Goal: Information Seeking & Learning: Learn about a topic

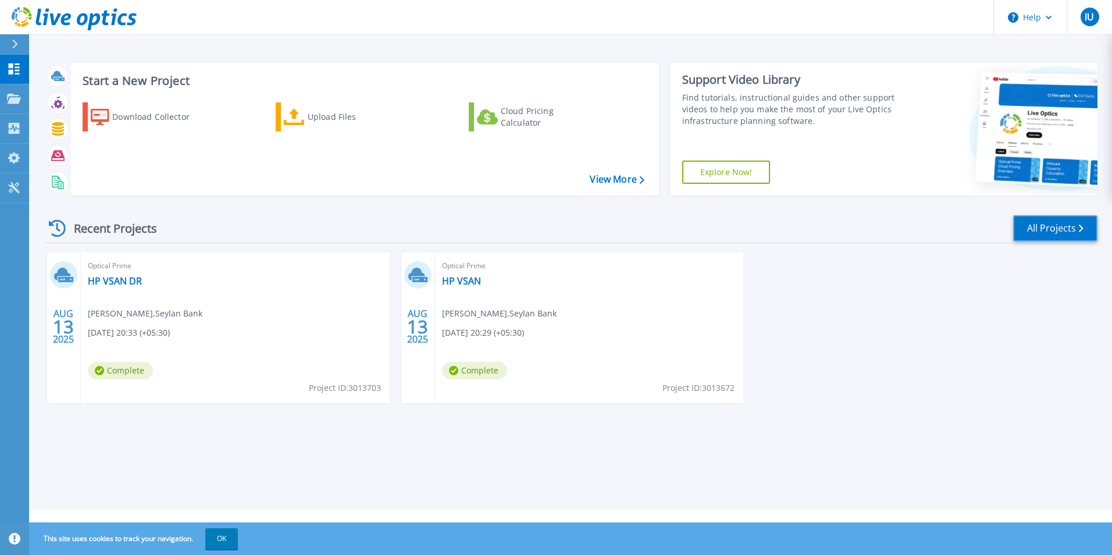
click at [1060, 230] on link "All Projects" at bounding box center [1055, 228] width 84 height 26
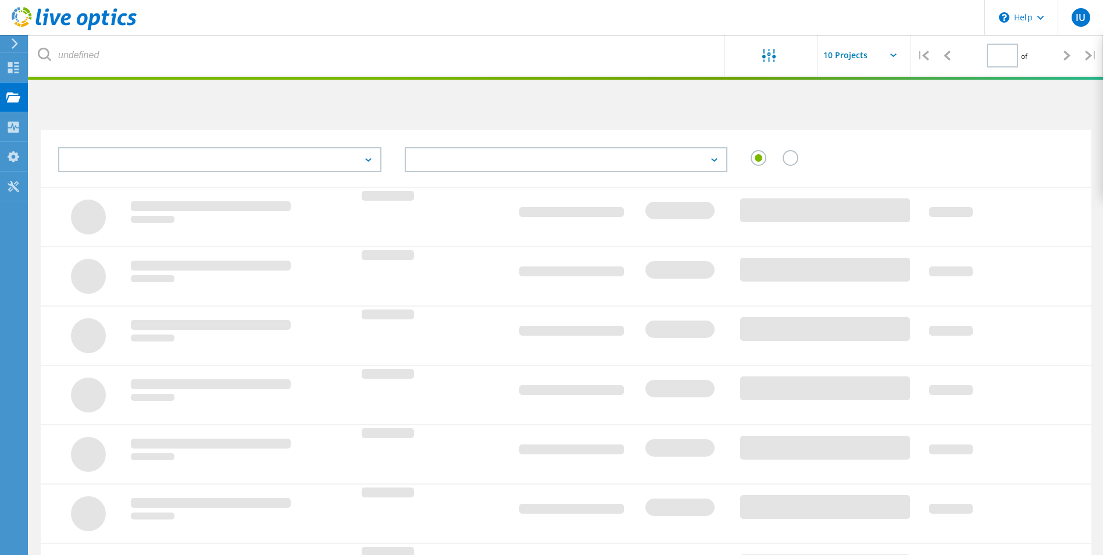
type input "1"
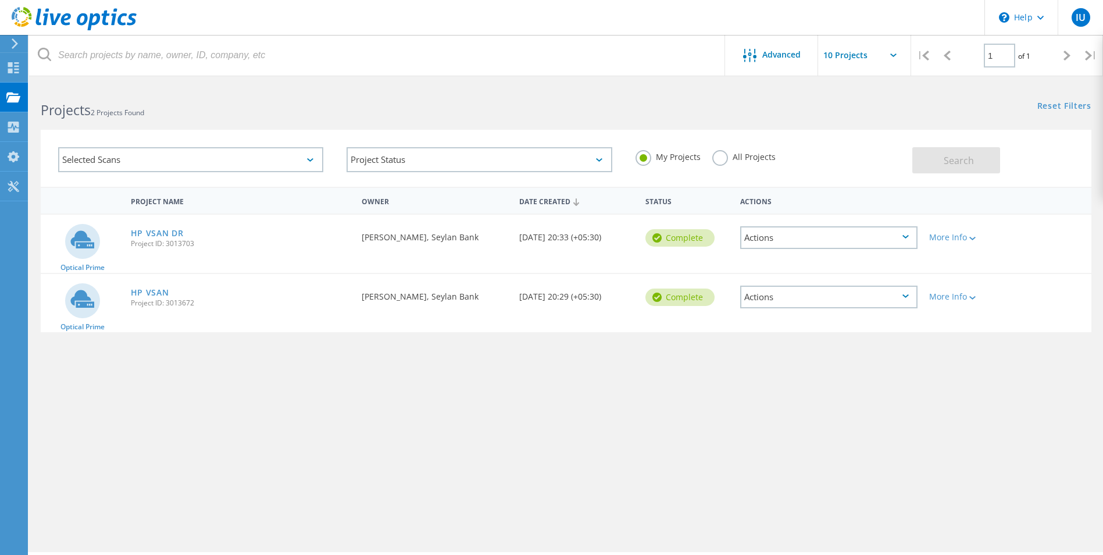
click at [906, 241] on div "Actions" at bounding box center [828, 237] width 177 height 23
click at [965, 237] on div "More Info" at bounding box center [965, 237] width 73 height 8
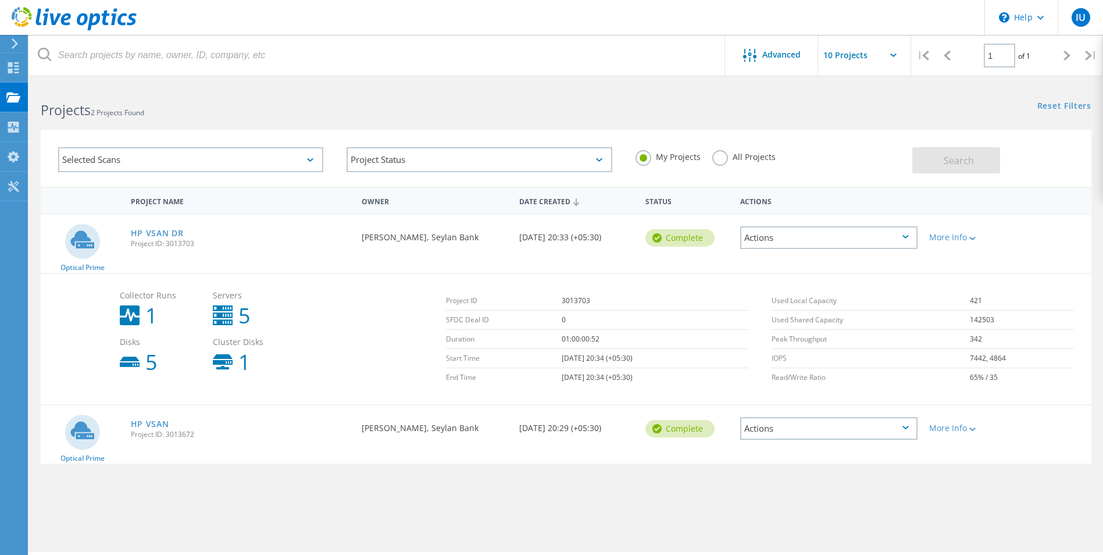
click at [824, 243] on div "Actions" at bounding box center [828, 237] width 177 height 23
click at [799, 215] on div "View Project" at bounding box center [828, 211] width 175 height 18
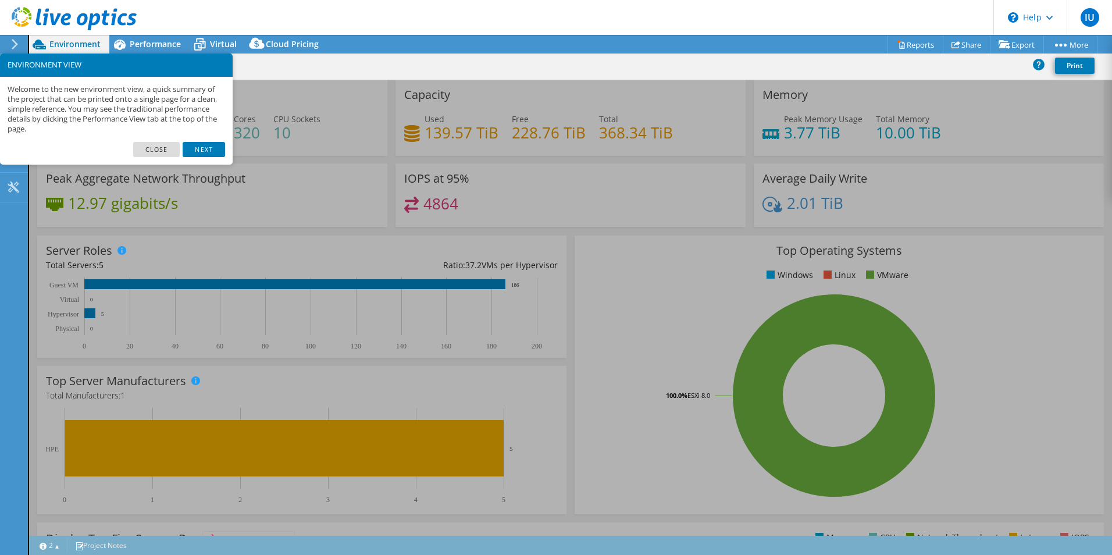
select select "USD"
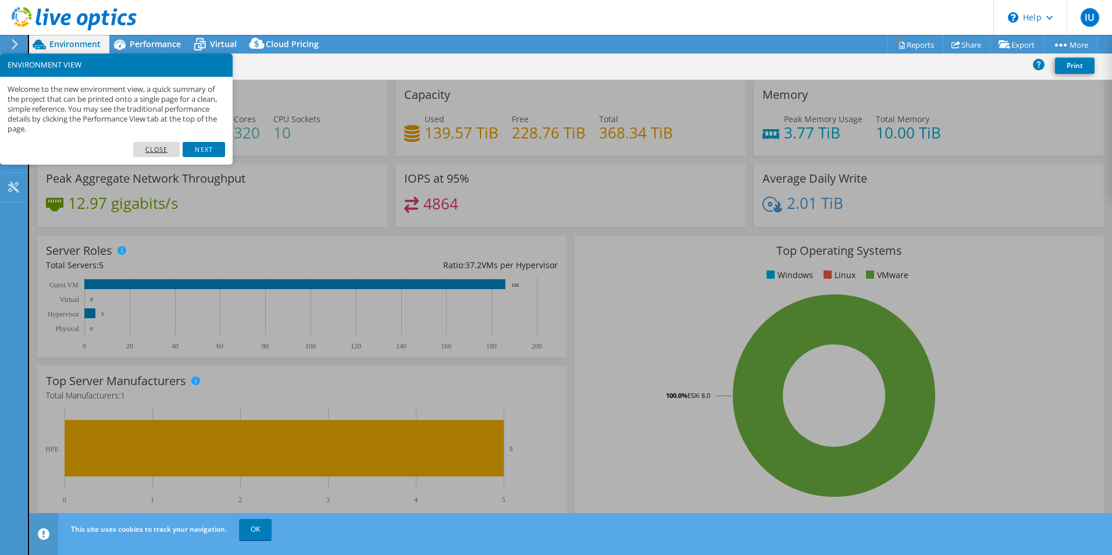
click at [167, 151] on link "Close" at bounding box center [156, 149] width 47 height 15
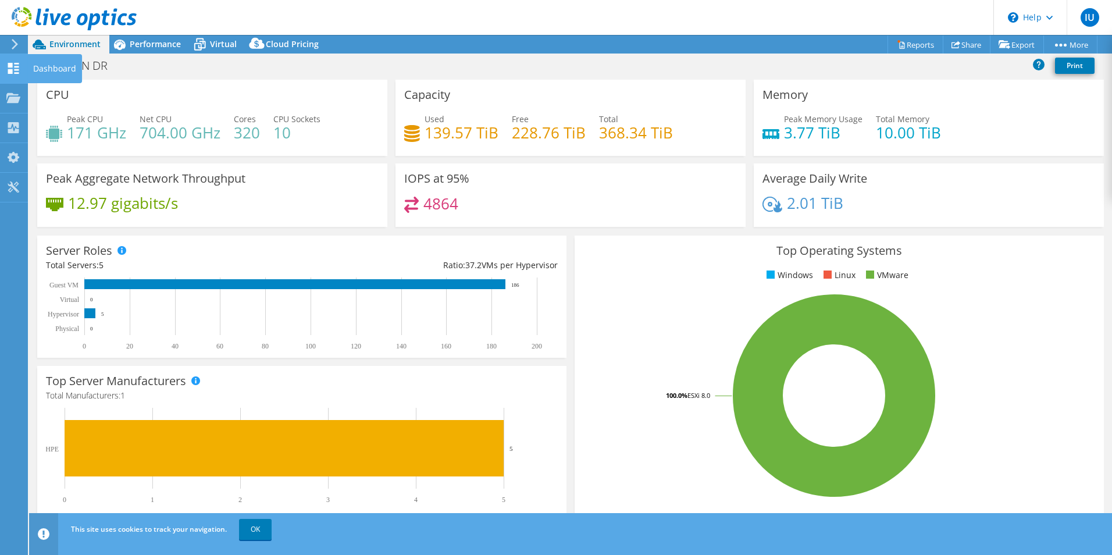
click at [15, 74] on div at bounding box center [13, 69] width 14 height 13
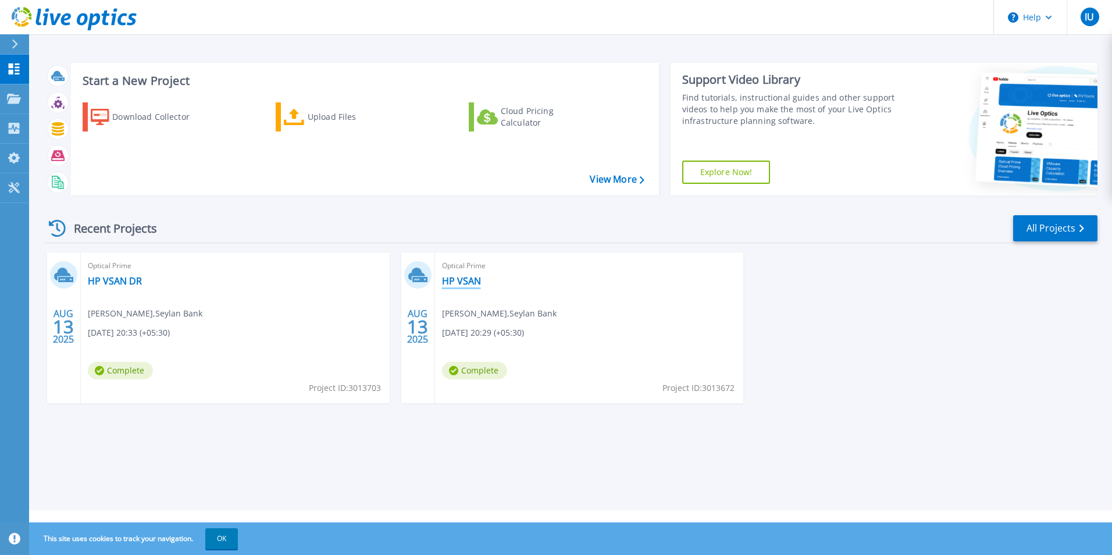
click at [465, 283] on link "HP VSAN" at bounding box center [461, 281] width 39 height 12
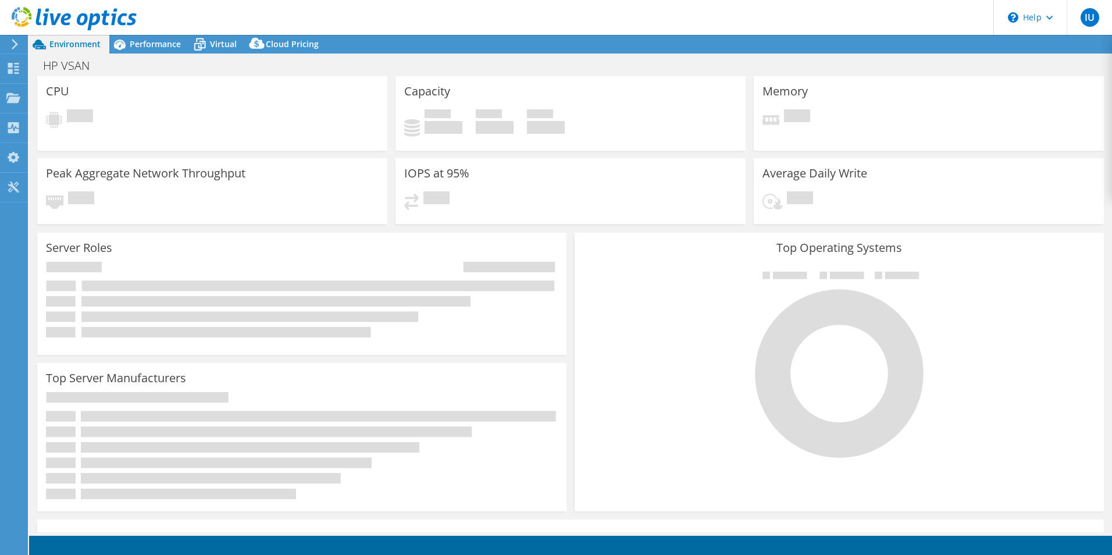
select select "USD"
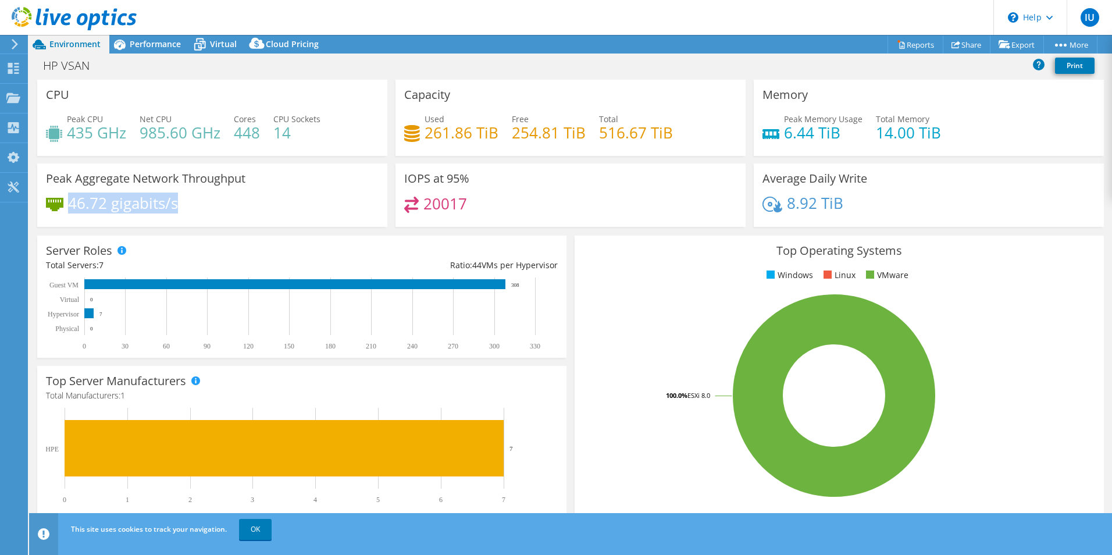
drag, startPoint x: 183, startPoint y: 203, endPoint x: 70, endPoint y: 198, distance: 113.5
click at [70, 198] on div "46.72 gigabits/s" at bounding box center [212, 209] width 333 height 24
drag, startPoint x: 70, startPoint y: 198, endPoint x: 203, endPoint y: 198, distance: 133.1
click at [203, 198] on div "46.72 gigabits/s" at bounding box center [212, 209] width 333 height 24
drag, startPoint x: 174, startPoint y: 206, endPoint x: 70, endPoint y: 202, distance: 104.7
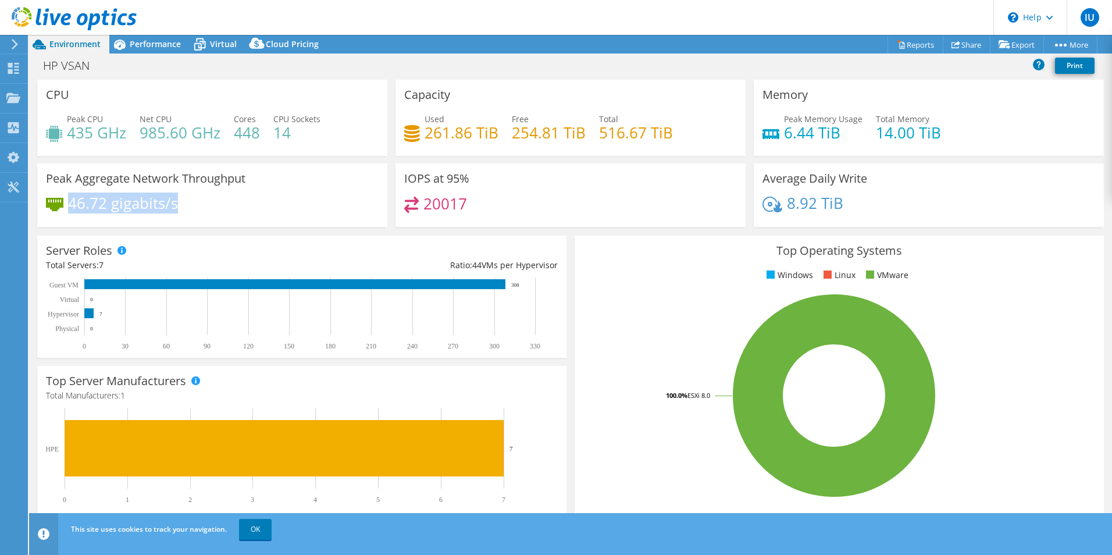
click at [70, 202] on div "46.72 gigabits/s" at bounding box center [212, 209] width 333 height 24
drag, startPoint x: 70, startPoint y: 202, endPoint x: 208, endPoint y: 202, distance: 138.4
click at [208, 202] on div "46.72 gigabits/s" at bounding box center [212, 209] width 333 height 24
drag, startPoint x: 791, startPoint y: 135, endPoint x: 842, endPoint y: 133, distance: 50.6
click at [842, 133] on h4 "6.44 TiB" at bounding box center [823, 132] width 78 height 13
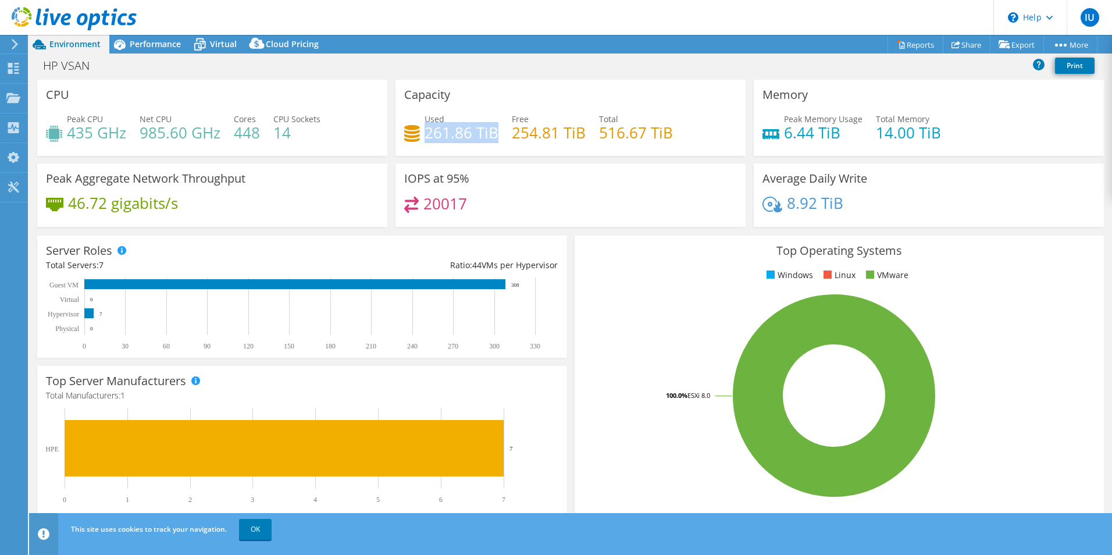
drag, startPoint x: 425, startPoint y: 134, endPoint x: 494, endPoint y: 135, distance: 69.2
click at [494, 135] on h4 "261.86 TiB" at bounding box center [461, 132] width 74 height 13
drag, startPoint x: 494, startPoint y: 135, endPoint x: 515, endPoint y: 137, distance: 20.4
click at [515, 137] on h4 "254.81 TiB" at bounding box center [549, 132] width 74 height 13
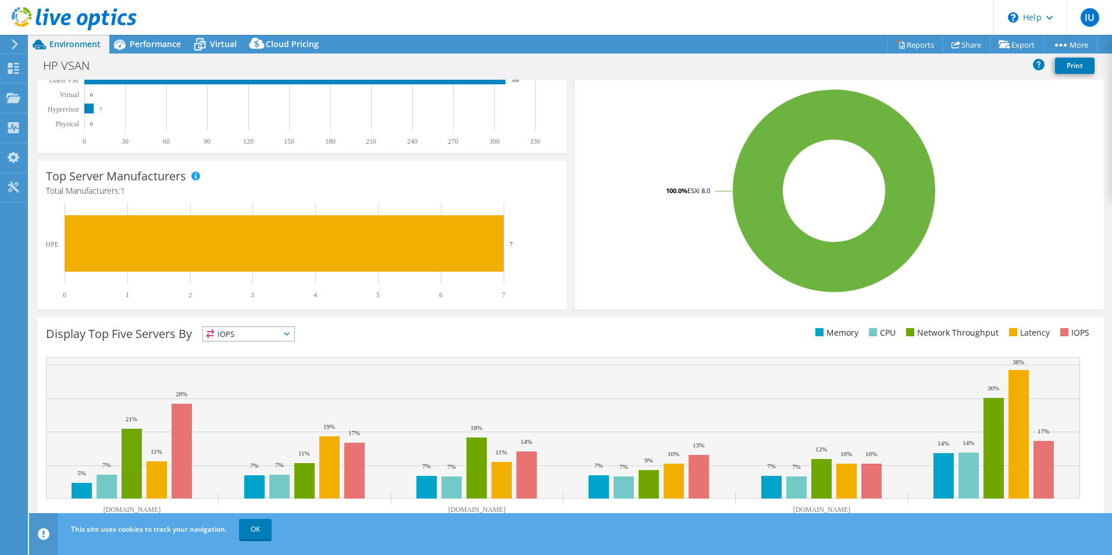
scroll to position [222, 0]
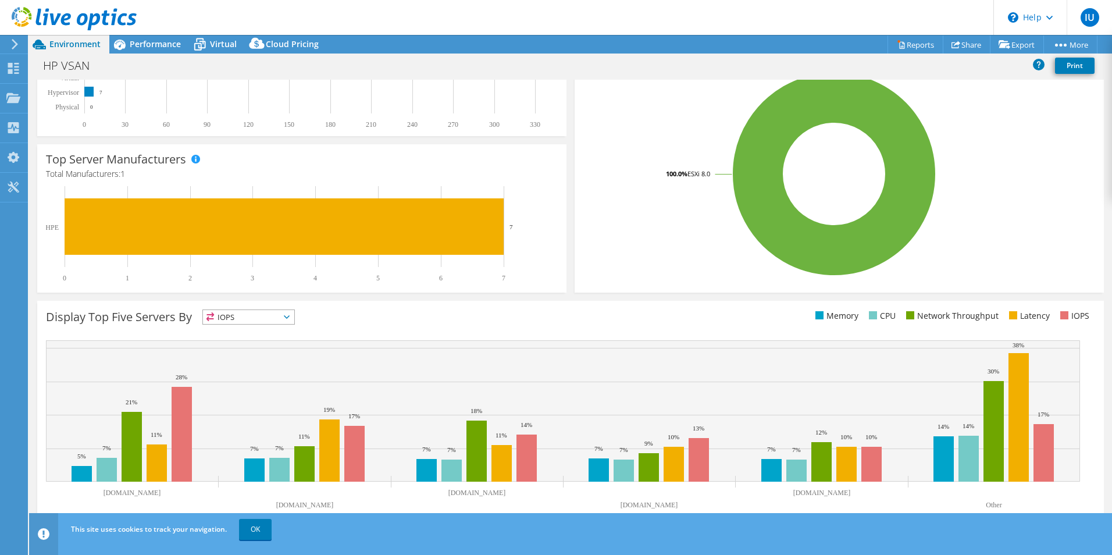
click at [288, 318] on icon at bounding box center [287, 316] width 6 height 3
click at [256, 349] on li "Memory" at bounding box center [248, 348] width 91 height 16
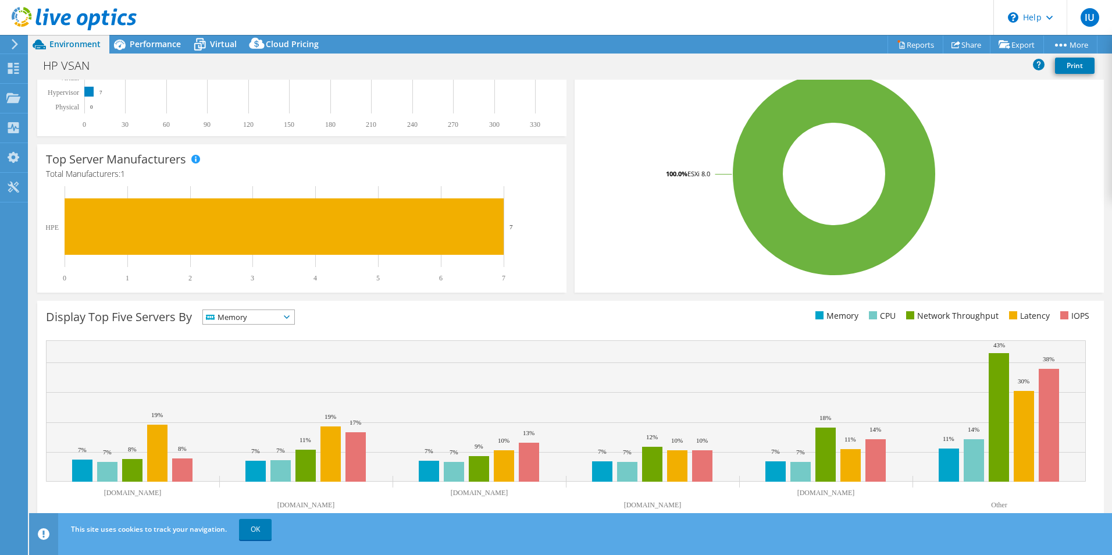
click at [264, 321] on span "Memory" at bounding box center [241, 317] width 77 height 14
click at [260, 362] on li "CPU" at bounding box center [248, 364] width 91 height 16
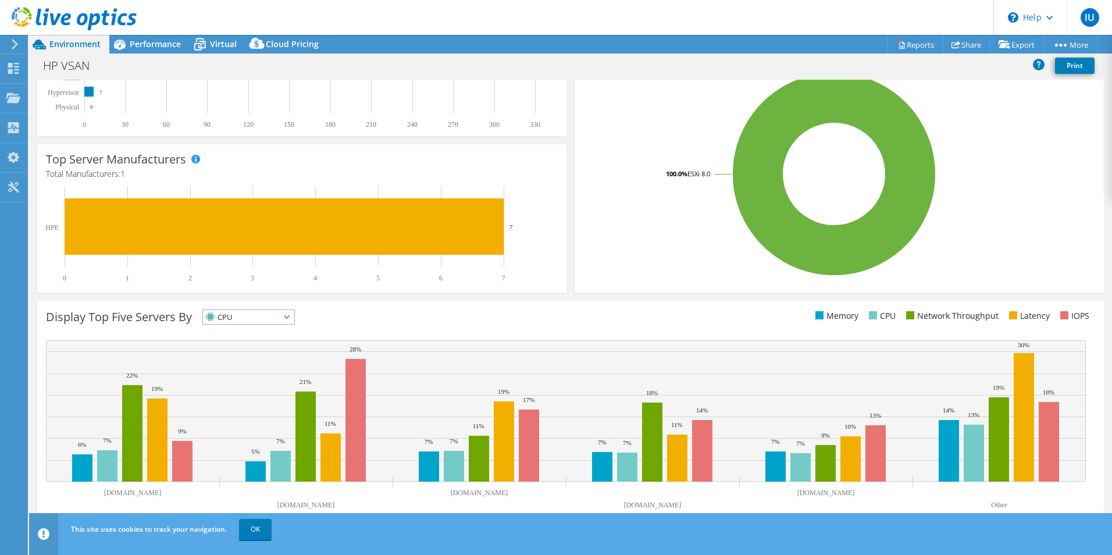
click at [280, 321] on span "CPU" at bounding box center [241, 317] width 77 height 14
click at [276, 380] on li "Network Throughput" at bounding box center [248, 381] width 91 height 16
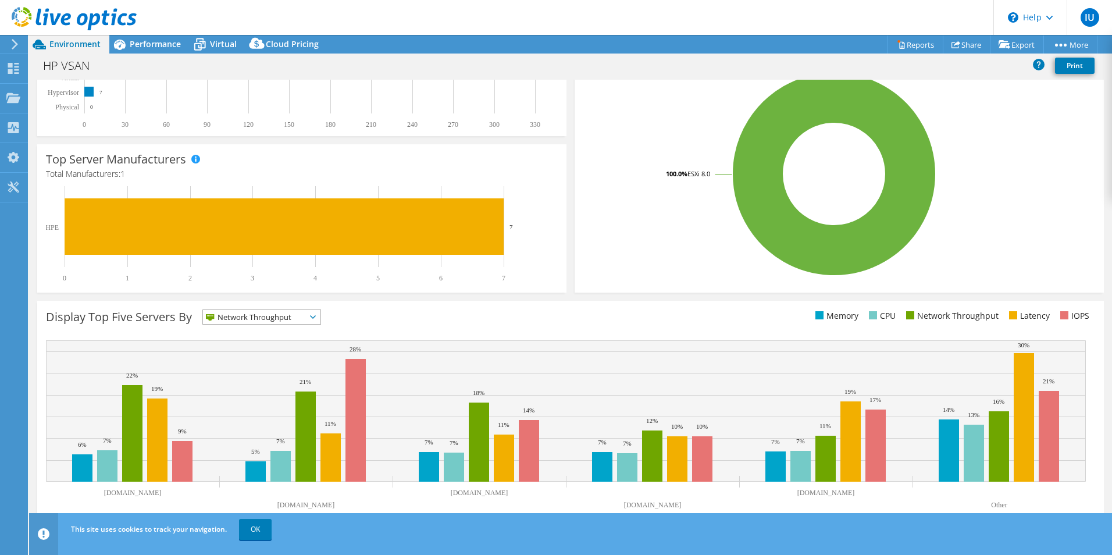
click at [282, 315] on span "Network Throughput" at bounding box center [254, 317] width 103 height 14
click at [258, 397] on li "Latency" at bounding box center [261, 397] width 117 height 16
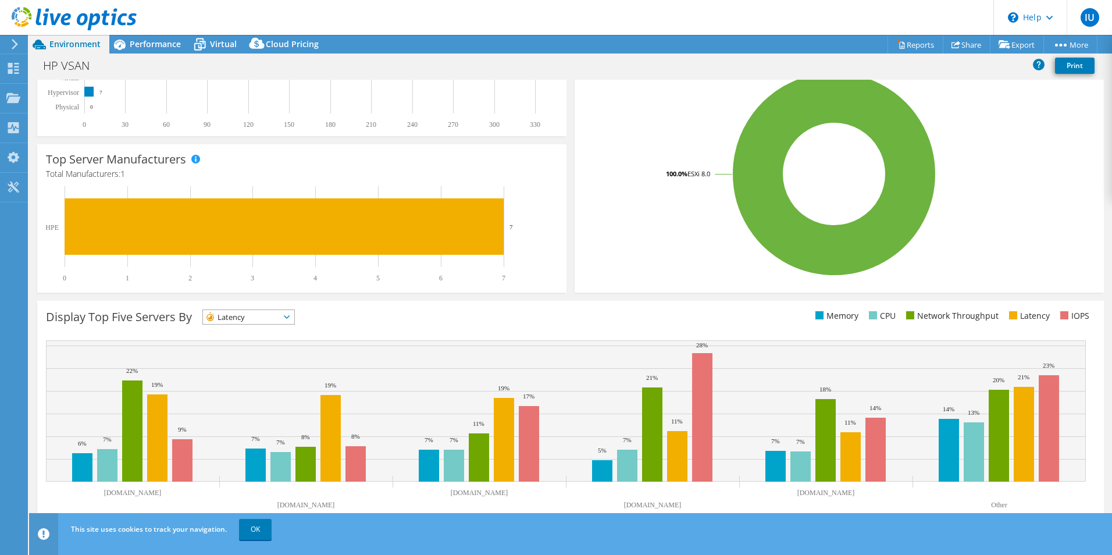
click at [276, 312] on span "Latency" at bounding box center [241, 317] width 77 height 14
click at [272, 331] on li "IOPS" at bounding box center [248, 332] width 91 height 16
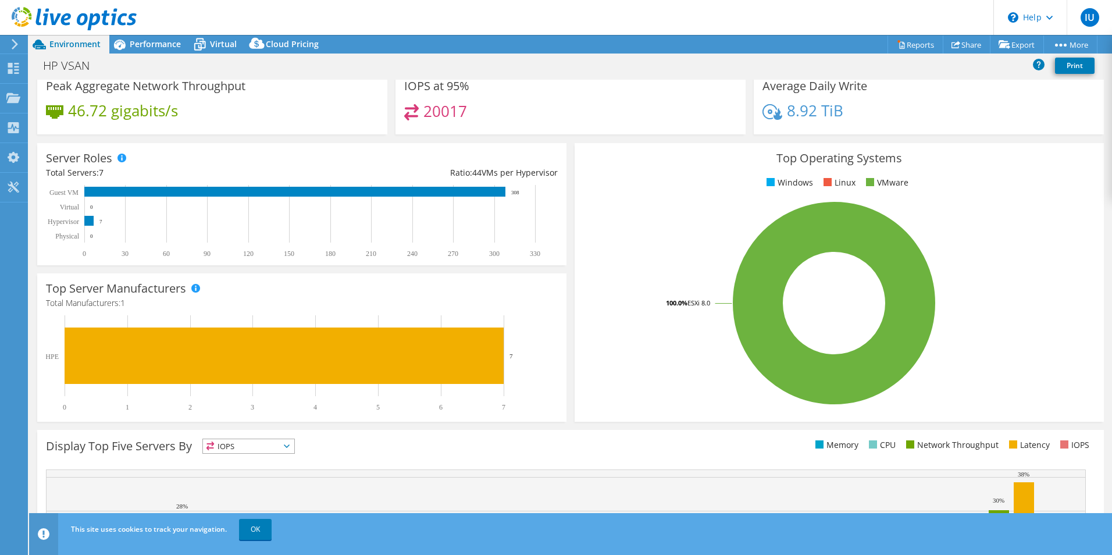
scroll to position [0, 0]
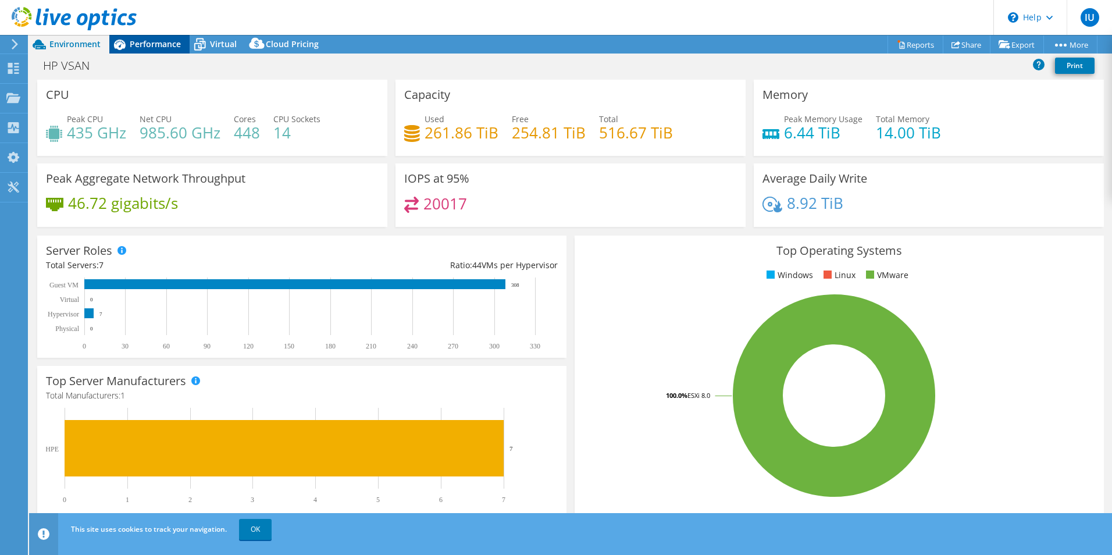
click at [156, 44] on span "Performance" at bounding box center [155, 43] width 51 height 11
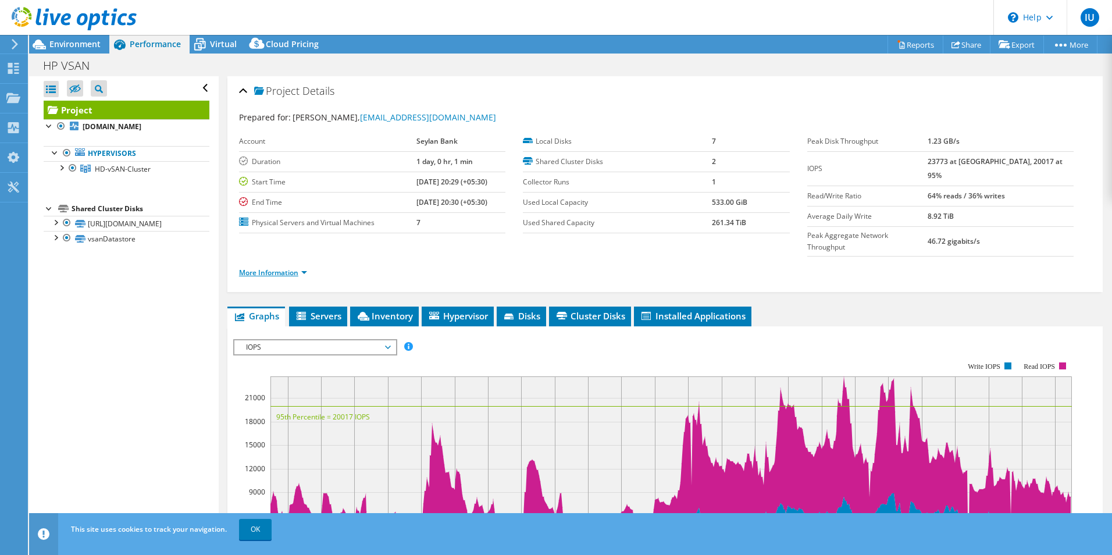
click at [284, 267] on link "More Information" at bounding box center [273, 272] width 68 height 10
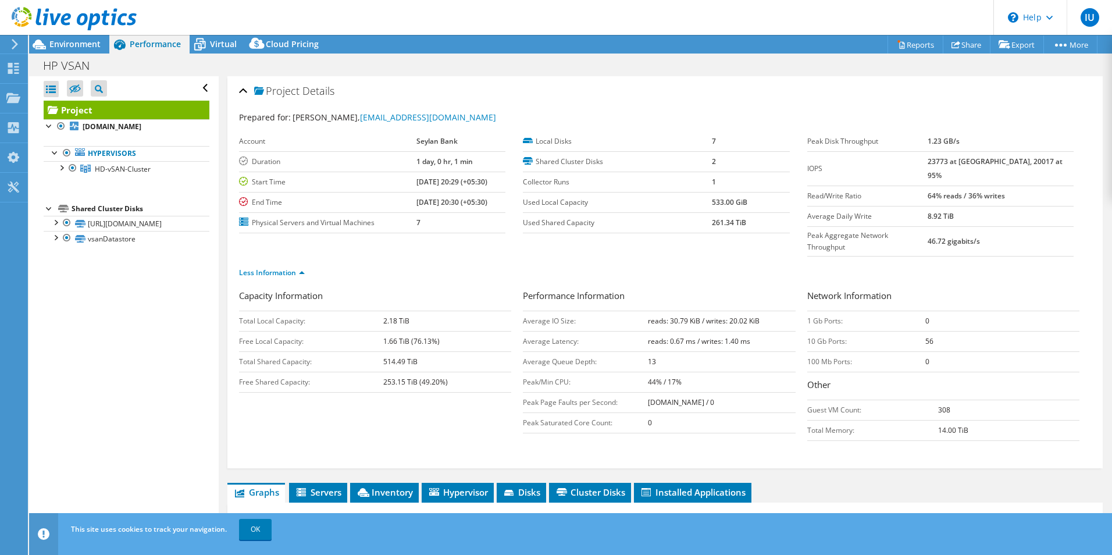
click at [432, 263] on ul "Less Information" at bounding box center [665, 271] width 852 height 16
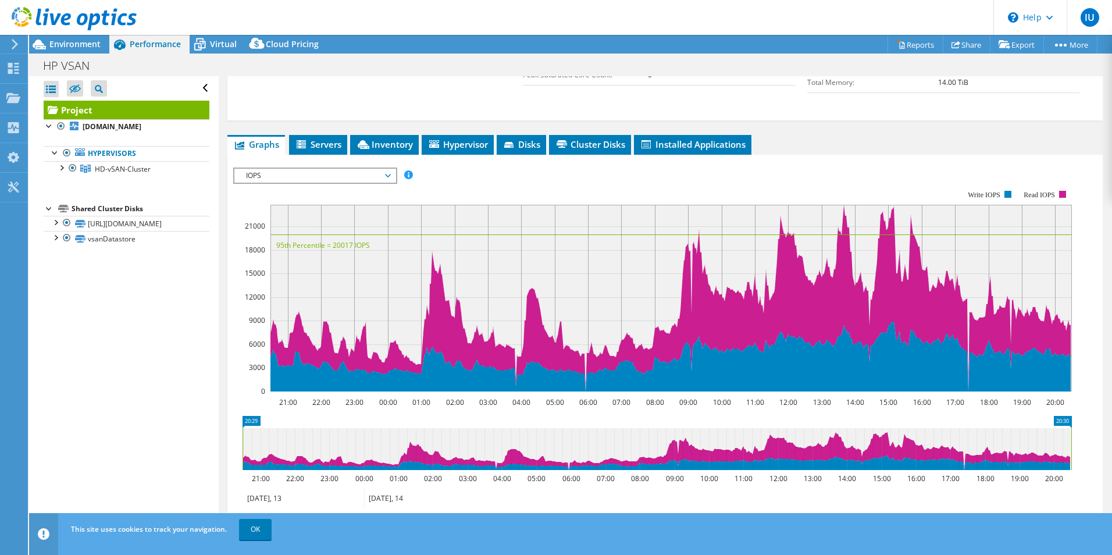
scroll to position [349, 0]
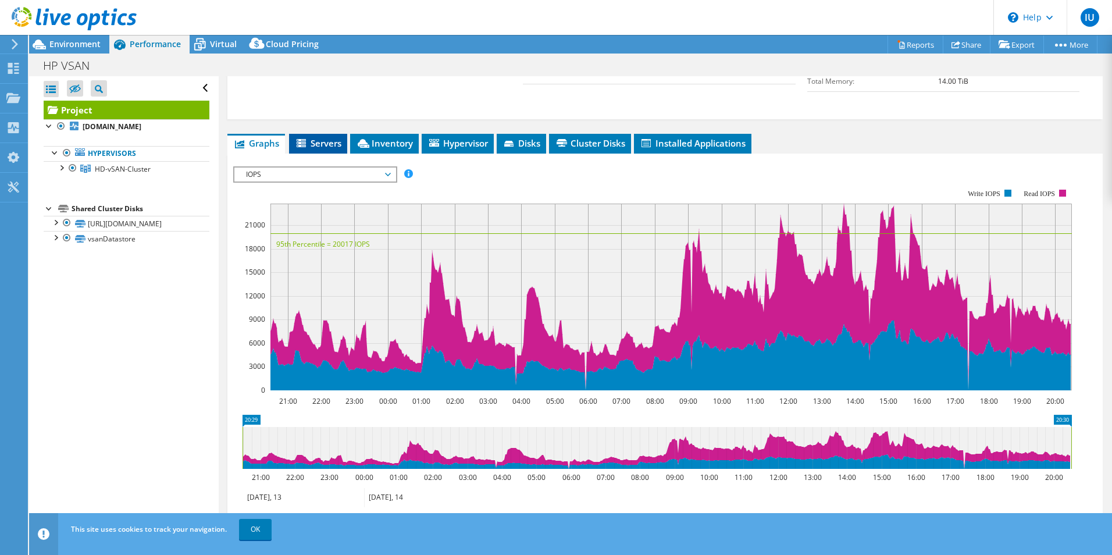
click at [324, 137] on span "Servers" at bounding box center [318, 143] width 47 height 12
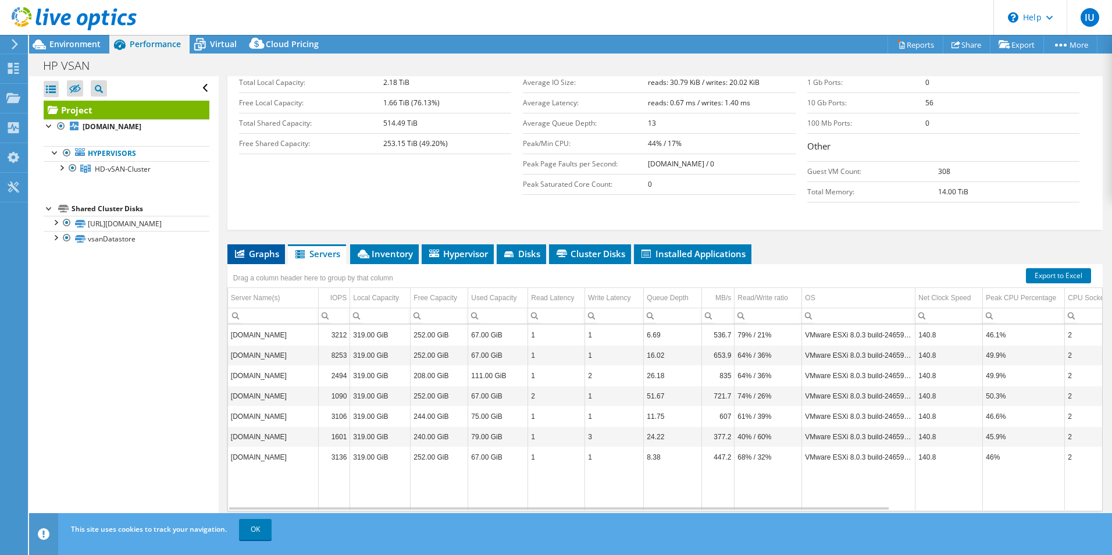
click at [262, 244] on li "Graphs" at bounding box center [256, 254] width 58 height 20
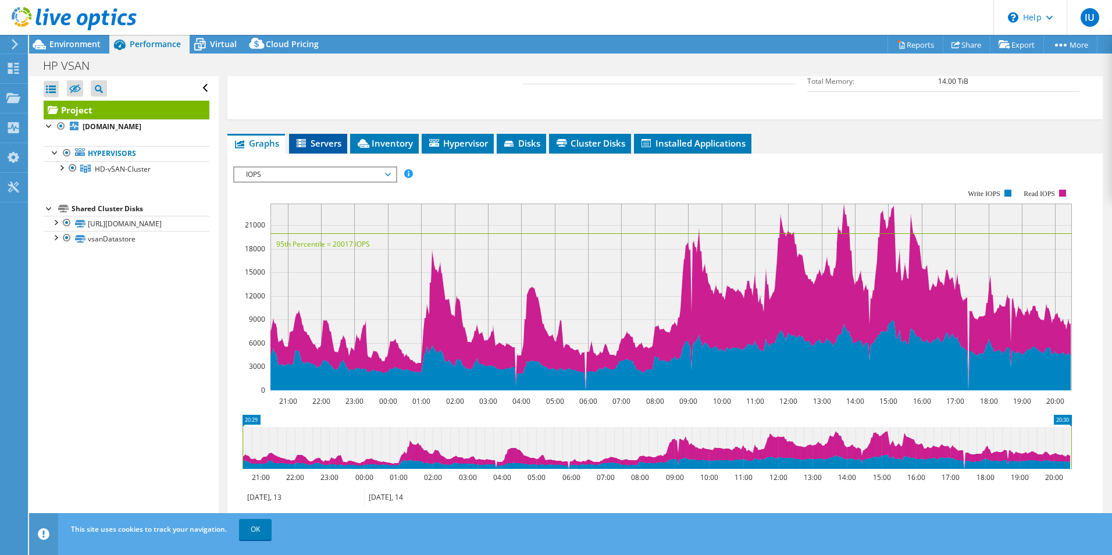
click at [329, 137] on span "Servers" at bounding box center [318, 143] width 47 height 12
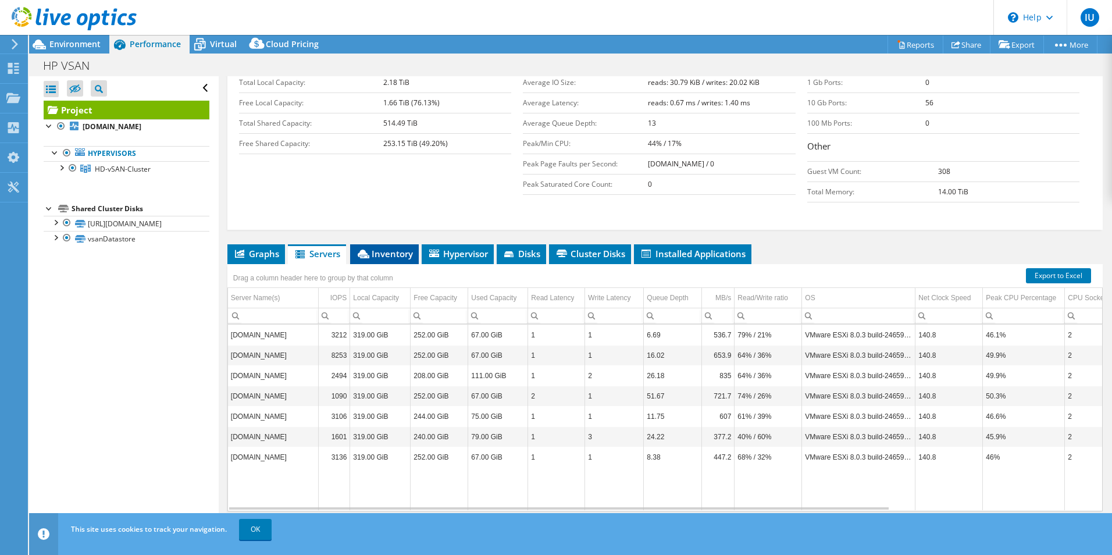
click at [388, 248] on span "Inventory" at bounding box center [384, 254] width 57 height 12
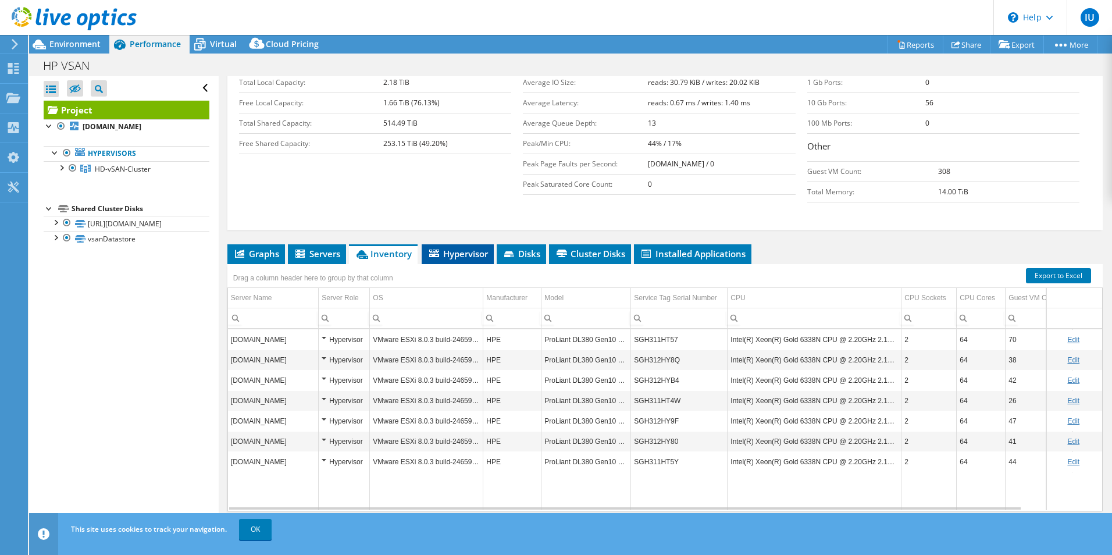
click at [469, 248] on span "Hypervisor" at bounding box center [457, 254] width 60 height 12
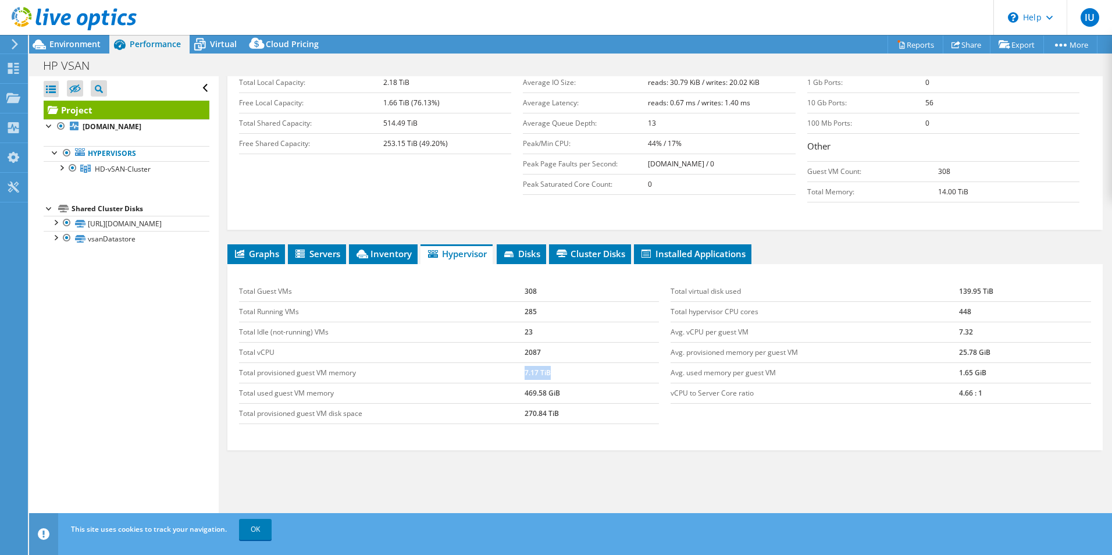
drag, startPoint x: 558, startPoint y: 351, endPoint x: 474, endPoint y: 349, distance: 83.2
click at [474, 362] on tr "Total provisioned guest VM memory 7.17 TiB" at bounding box center [449, 372] width 420 height 20
drag, startPoint x: 474, startPoint y: 349, endPoint x: 571, endPoint y: 375, distance: 99.8
click at [570, 383] on td "469.58 GiB" at bounding box center [591, 393] width 135 height 20
drag, startPoint x: 576, startPoint y: 372, endPoint x: 459, endPoint y: 372, distance: 117.4
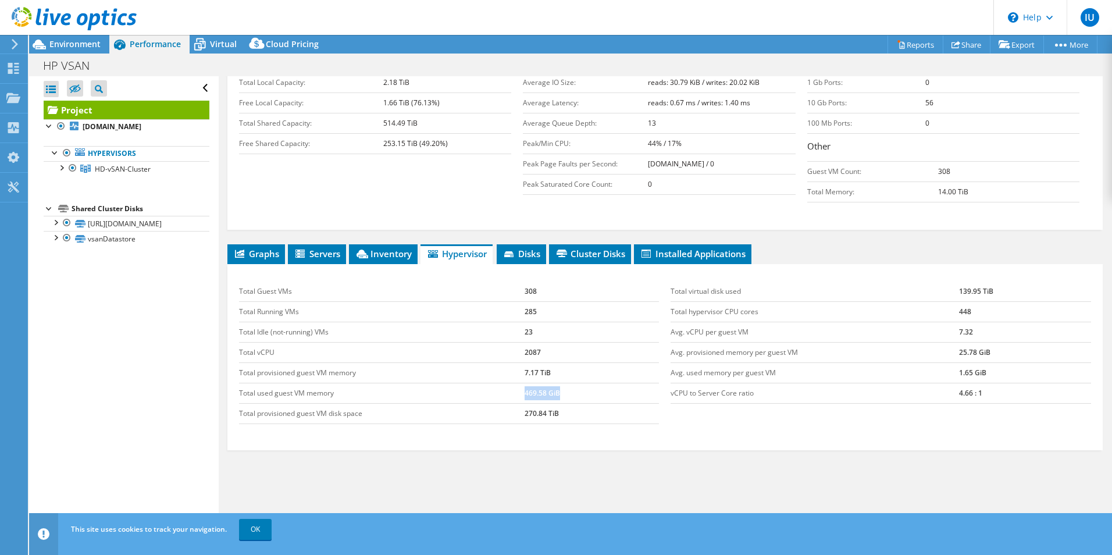
click at [459, 383] on tr "Total used guest VM memory 469.58 GiB" at bounding box center [449, 393] width 420 height 20
drag, startPoint x: 459, startPoint y: 372, endPoint x: 564, endPoint y: 387, distance: 106.3
click at [564, 403] on td "270.84 TiB" at bounding box center [591, 413] width 135 height 20
drag, startPoint x: 569, startPoint y: 394, endPoint x: 490, endPoint y: 388, distance: 79.9
click at [490, 403] on tr "Total provisioned guest VM disk space 270.84 TiB" at bounding box center [449, 413] width 420 height 20
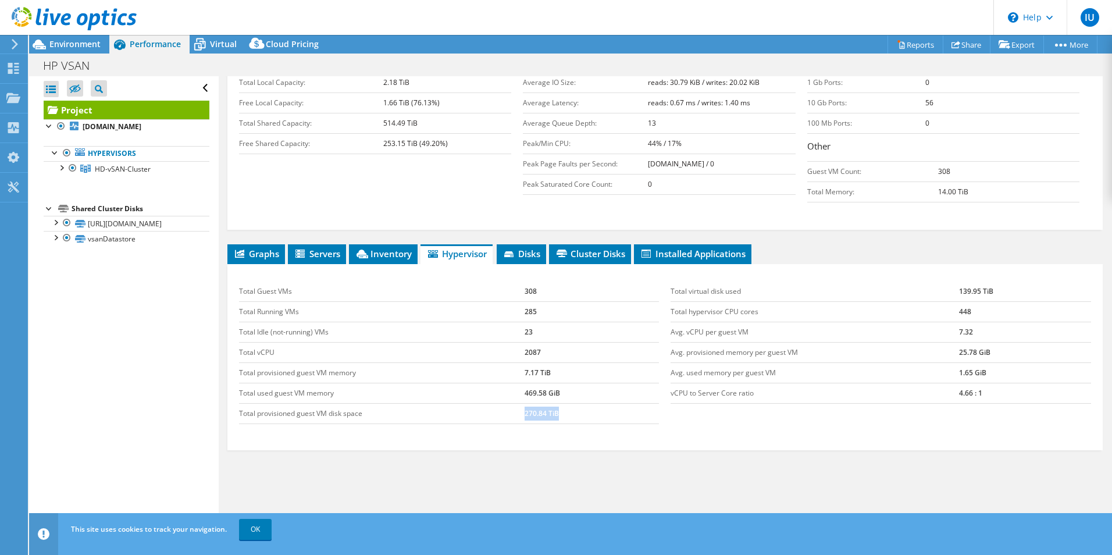
drag, startPoint x: 490, startPoint y: 388, endPoint x: 573, endPoint y: 391, distance: 83.8
click at [573, 403] on td "270.84 TiB" at bounding box center [591, 413] width 135 height 20
drag, startPoint x: 997, startPoint y: 266, endPoint x: 934, endPoint y: 263, distance: 62.3
click at [934, 281] on tr "Total virtual disk used 139.95 TiB" at bounding box center [880, 291] width 420 height 20
drag, startPoint x: 934, startPoint y: 263, endPoint x: 912, endPoint y: 300, distance: 42.8
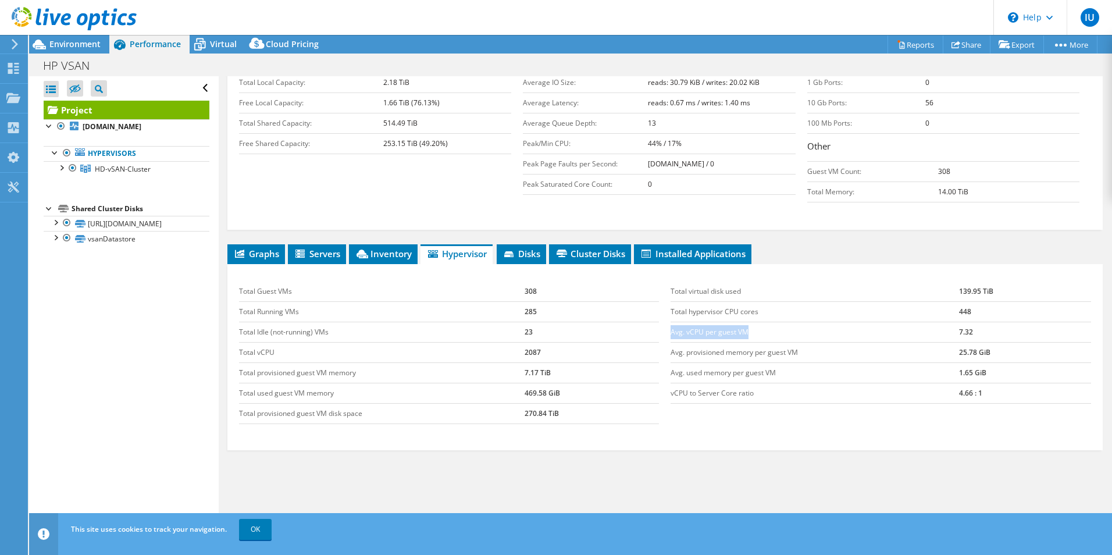
click at [913, 300] on tbody "Total virtual disk used 139.95 TiB Total hypervisor CPU cores 448 Avg. vCPU per…" at bounding box center [880, 342] width 420 height 122
drag, startPoint x: 912, startPoint y: 300, endPoint x: 930, endPoint y: 326, distance: 31.0
click at [930, 342] on tr "Avg. provisioned memory per guest VM 25.78 GiB" at bounding box center [880, 352] width 420 height 20
drag, startPoint x: 930, startPoint y: 326, endPoint x: 912, endPoint y: 366, distance: 43.7
click at [913, 366] on tbody "Total virtual disk used 139.95 TiB Total hypervisor CPU cores 448 Avg. vCPU per…" at bounding box center [880, 342] width 420 height 122
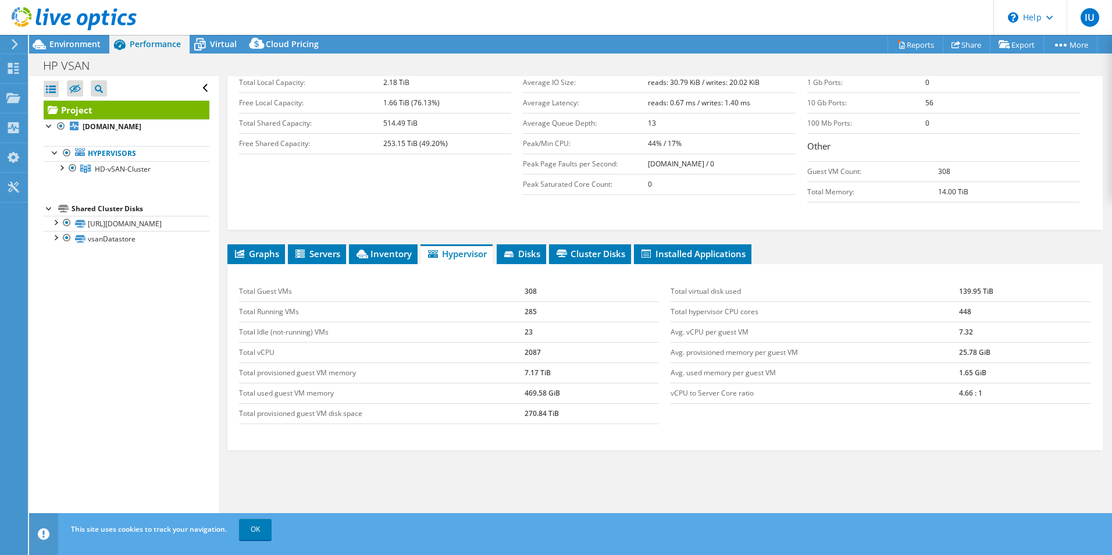
drag, startPoint x: 912, startPoint y: 366, endPoint x: 1000, endPoint y: 367, distance: 87.8
click at [1000, 383] on td "4.66 : 1" at bounding box center [1025, 393] width 132 height 20
drag, startPoint x: 981, startPoint y: 372, endPoint x: 949, endPoint y: 372, distance: 32.0
click at [949, 383] on tr "vCPU to Server Core ratio 4.66 : 1" at bounding box center [880, 393] width 420 height 20
drag, startPoint x: 949, startPoint y: 372, endPoint x: 1013, endPoint y: 366, distance: 64.2
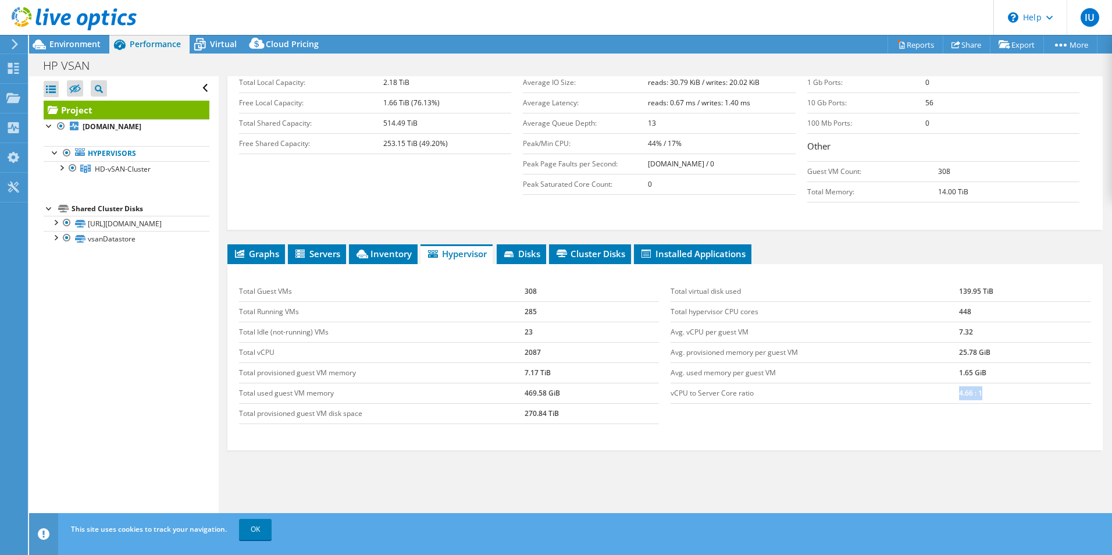
click at [1013, 383] on td "4.66 : 1" at bounding box center [1025, 393] width 132 height 20
drag, startPoint x: 989, startPoint y: 369, endPoint x: 933, endPoint y: 363, distance: 56.8
click at [933, 383] on tr "vCPU to Server Core ratio 4.66 : 1" at bounding box center [880, 393] width 420 height 20
drag, startPoint x: 933, startPoint y: 363, endPoint x: 1053, endPoint y: 372, distance: 120.7
click at [1053, 383] on td "4.66 : 1" at bounding box center [1025, 393] width 132 height 20
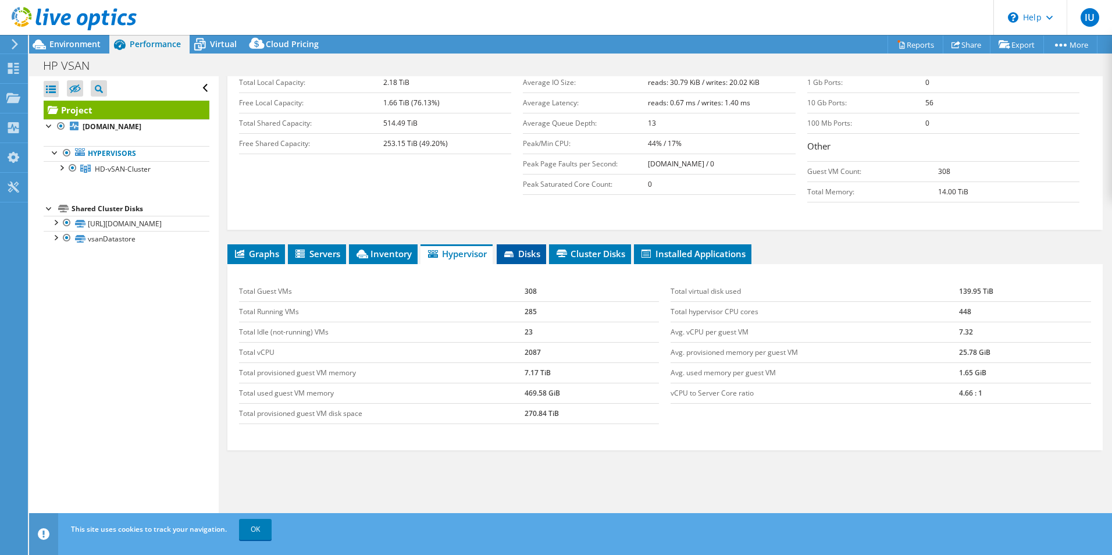
click at [532, 248] on span "Disks" at bounding box center [521, 254] width 38 height 12
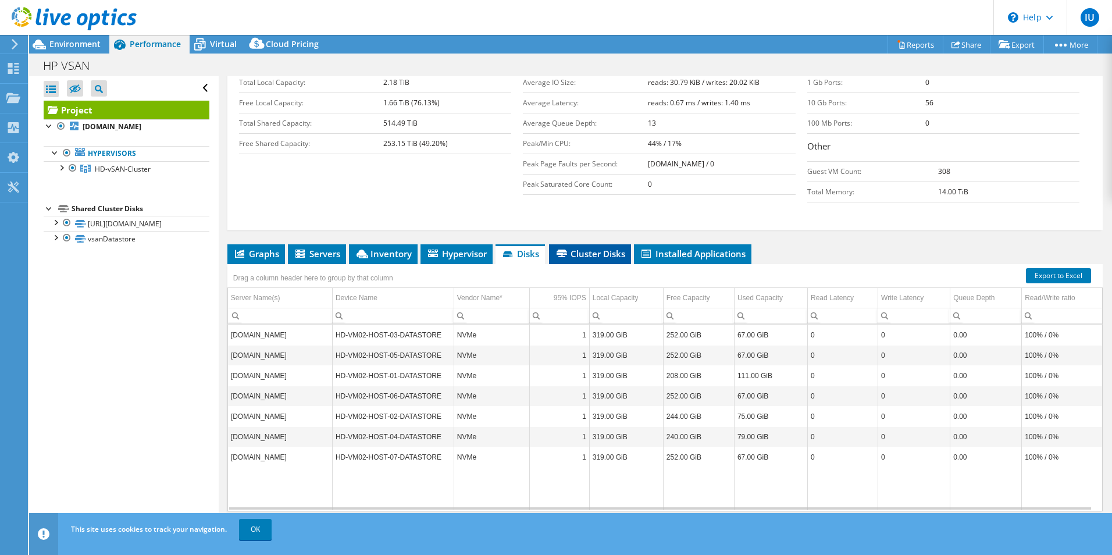
click at [603, 248] on span "Cluster Disks" at bounding box center [590, 254] width 70 height 12
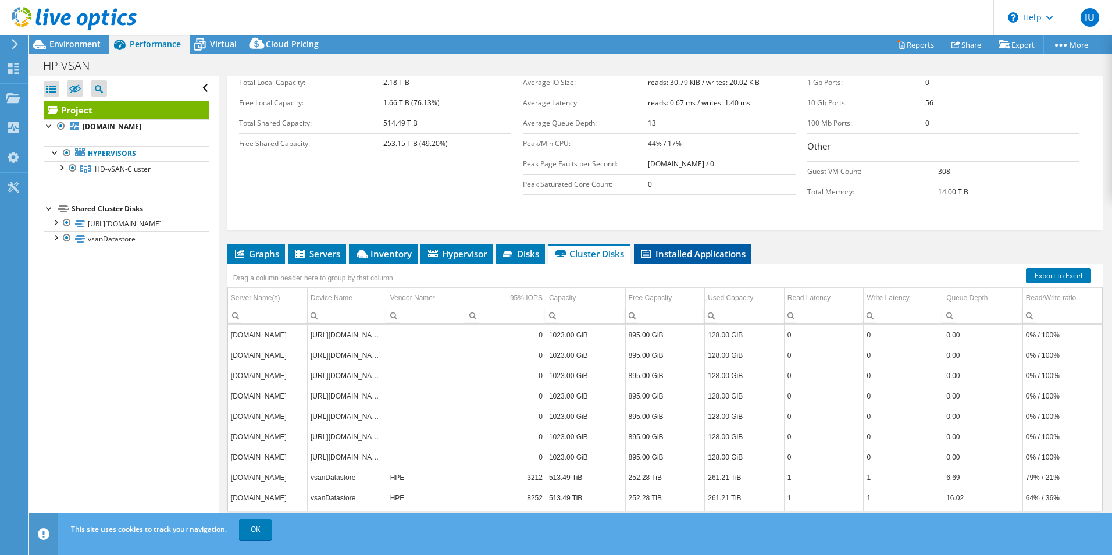
click at [714, 248] on span "Installed Applications" at bounding box center [693, 254] width 106 height 12
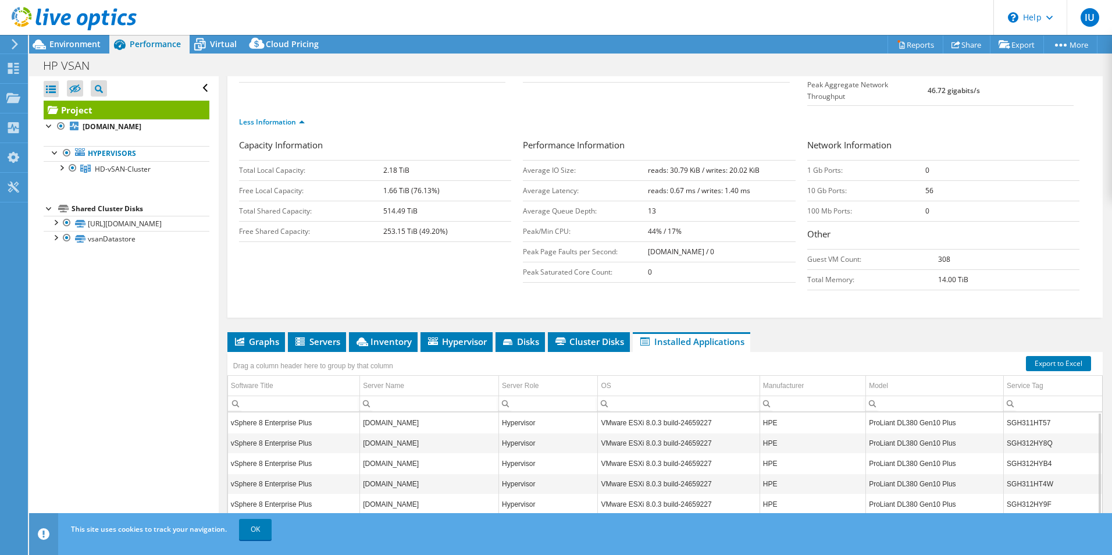
scroll to position [64, 0]
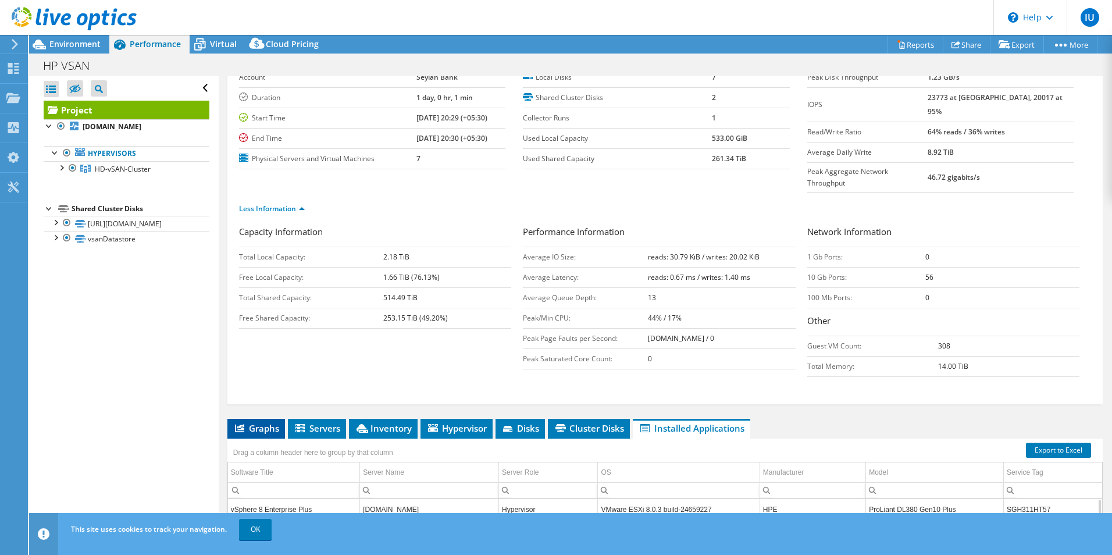
click at [262, 422] on span "Graphs" at bounding box center [256, 428] width 46 height 12
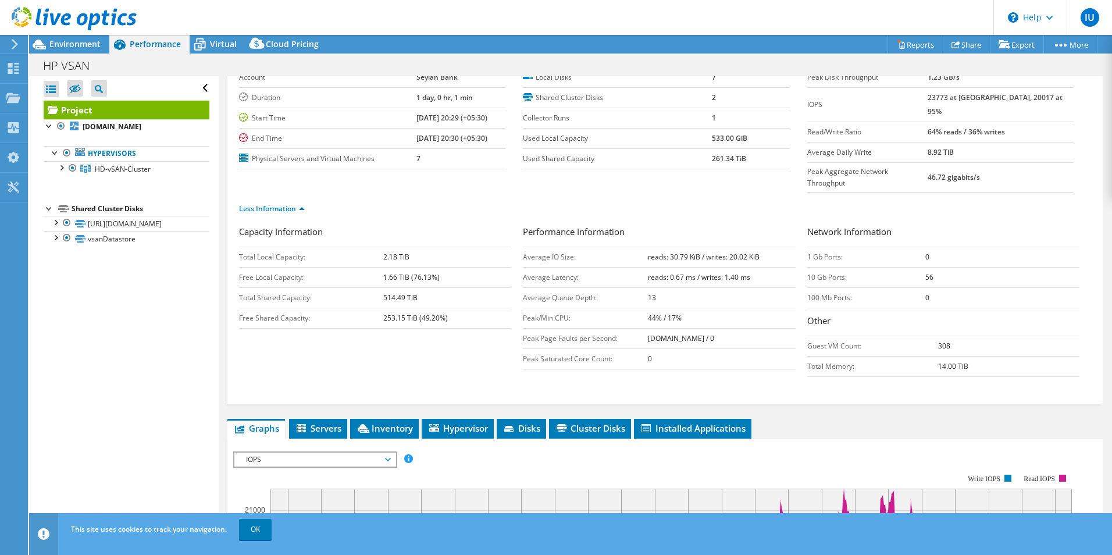
scroll to position [0, 0]
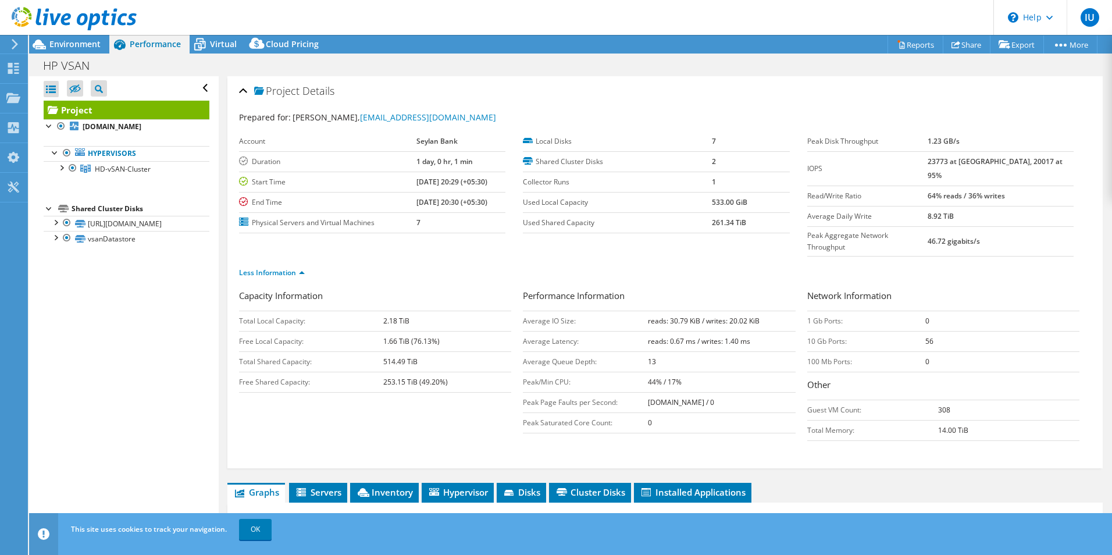
click at [516, 213] on div "Account Seylan Bank Duration 1 day, 0 hr, 1 min Start Time 08/13/2025, 20:29 (+…" at bounding box center [381, 182] width 284 height 102
click at [50, 130] on div at bounding box center [50, 125] width 12 height 12
click at [65, 167] on div at bounding box center [61, 167] width 12 height 12
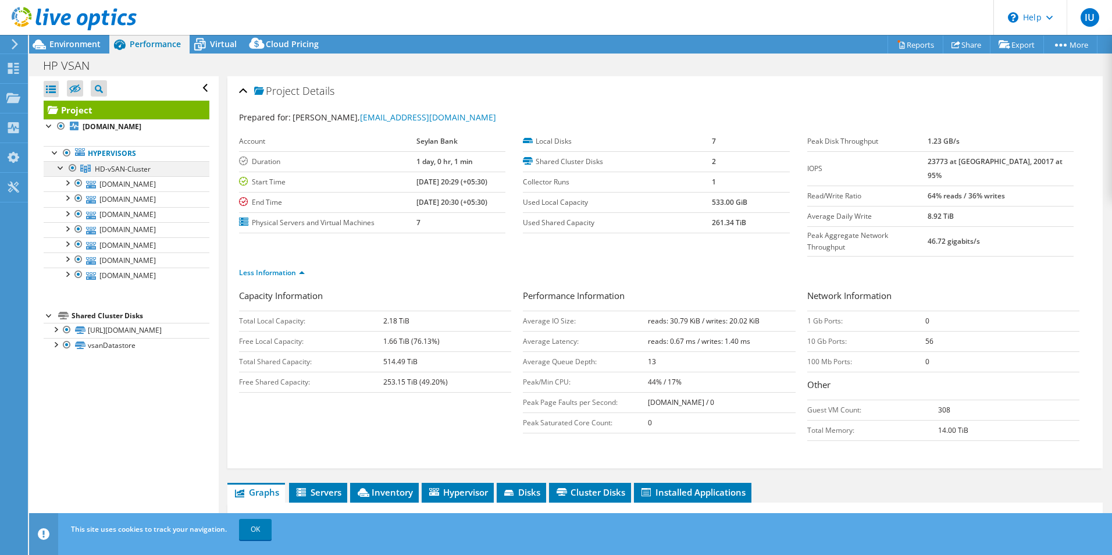
click at [63, 169] on div at bounding box center [61, 167] width 12 height 12
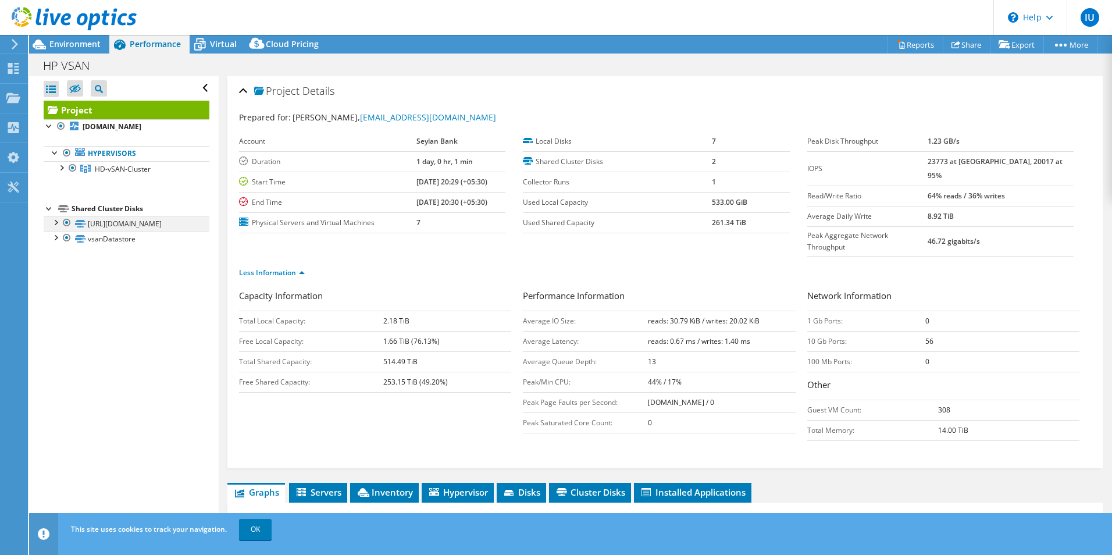
click at [55, 226] on div at bounding box center [55, 222] width 12 height 12
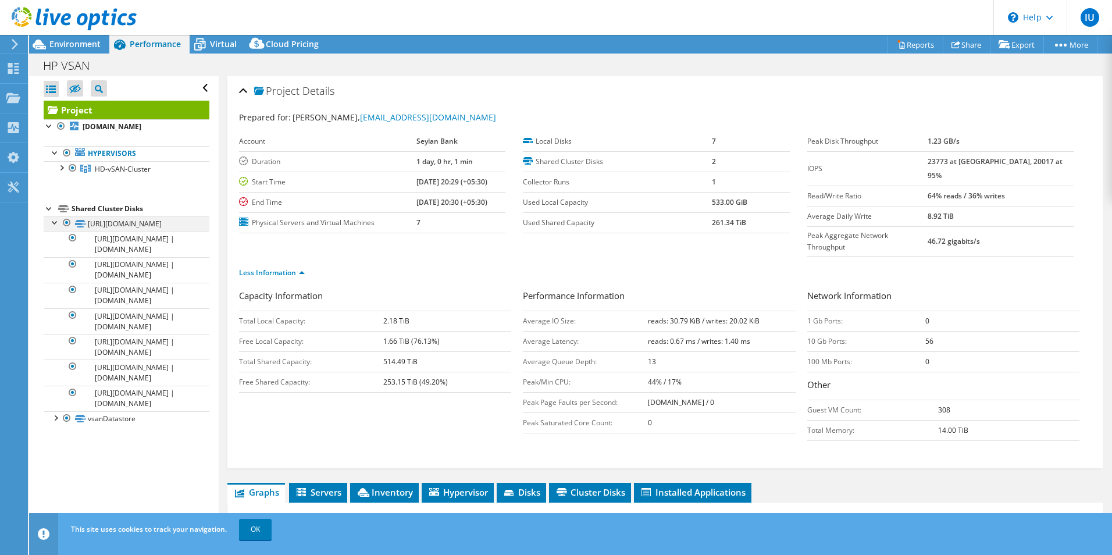
click at [55, 226] on div at bounding box center [55, 222] width 12 height 12
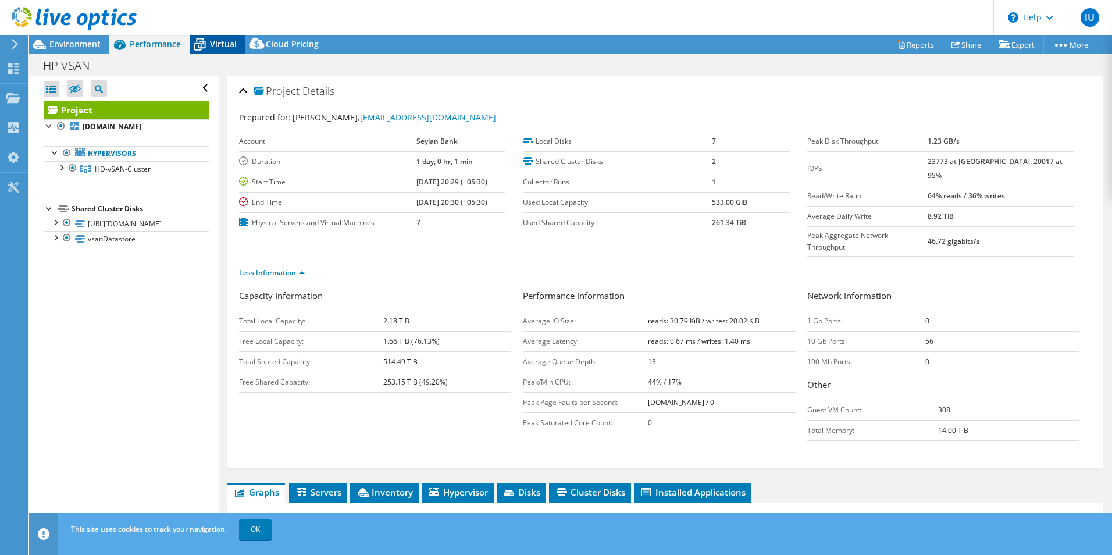
click at [212, 44] on span "Virtual" at bounding box center [223, 43] width 27 height 11
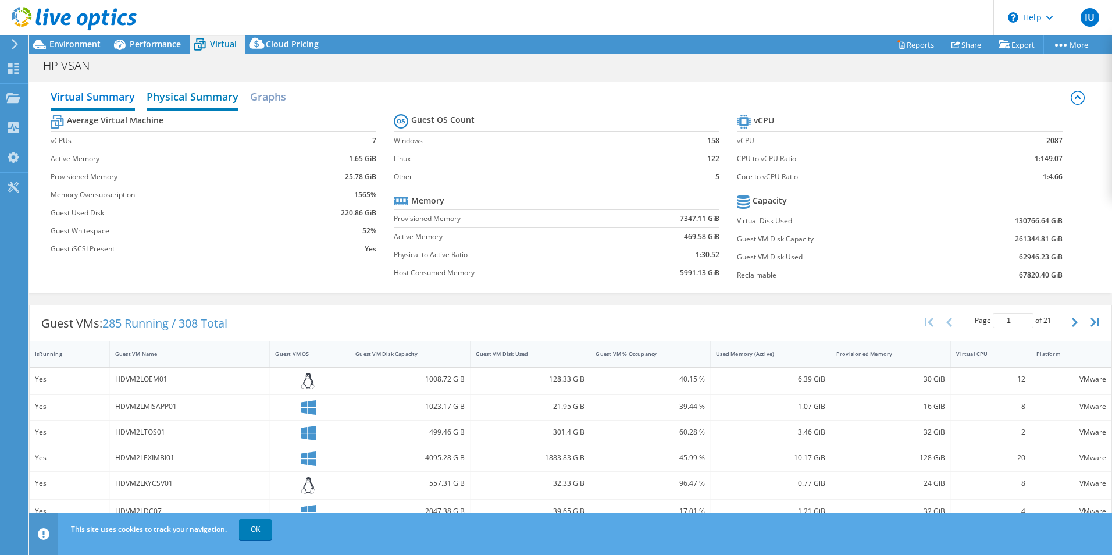
click at [207, 94] on h2 "Physical Summary" at bounding box center [193, 98] width 92 height 26
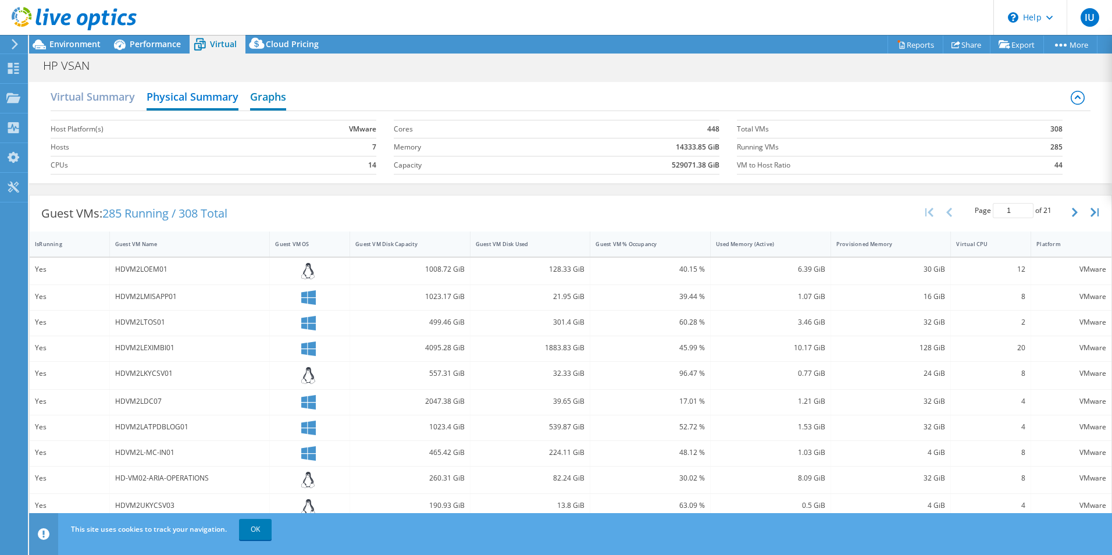
click at [276, 102] on h2 "Graphs" at bounding box center [268, 98] width 36 height 26
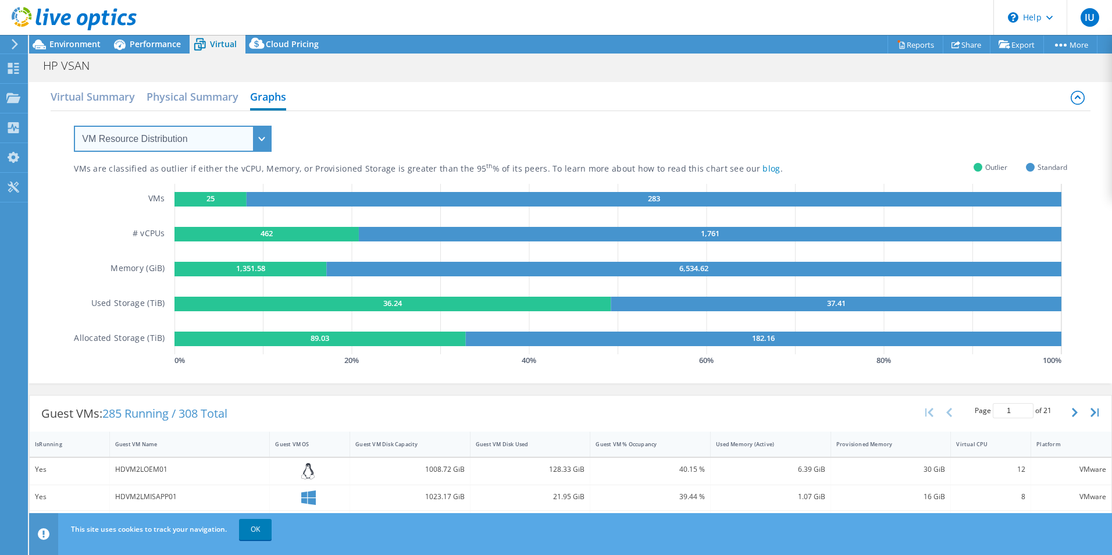
click at [237, 139] on select "VM Resource Distribution Provisioning Contrast Over Provisioning" at bounding box center [173, 139] width 198 height 26
select select "Provisioning Contrast"
click at [74, 126] on select "VM Resource Distribution Provisioning Contrast Over Provisioning" at bounding box center [173, 139] width 198 height 26
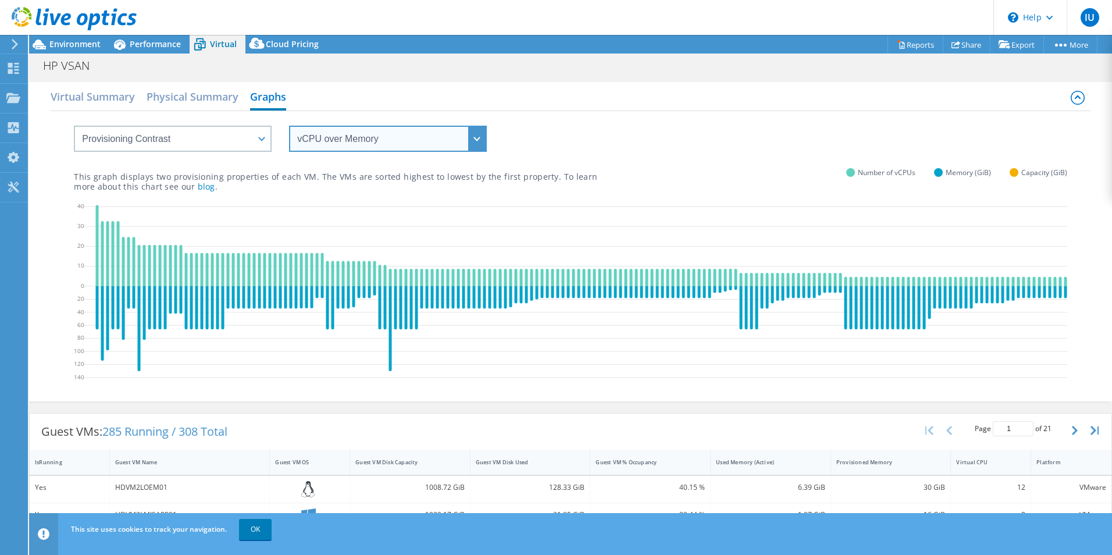
click at [353, 138] on select "vCPU over Memory vCPU over Capacity Memory over vCPU Memory over Capacity Capac…" at bounding box center [388, 139] width 198 height 26
click at [289, 126] on select "vCPU over Memory vCPU over Capacity Memory over vCPU Memory over Capacity Capac…" at bounding box center [388, 139] width 198 height 26
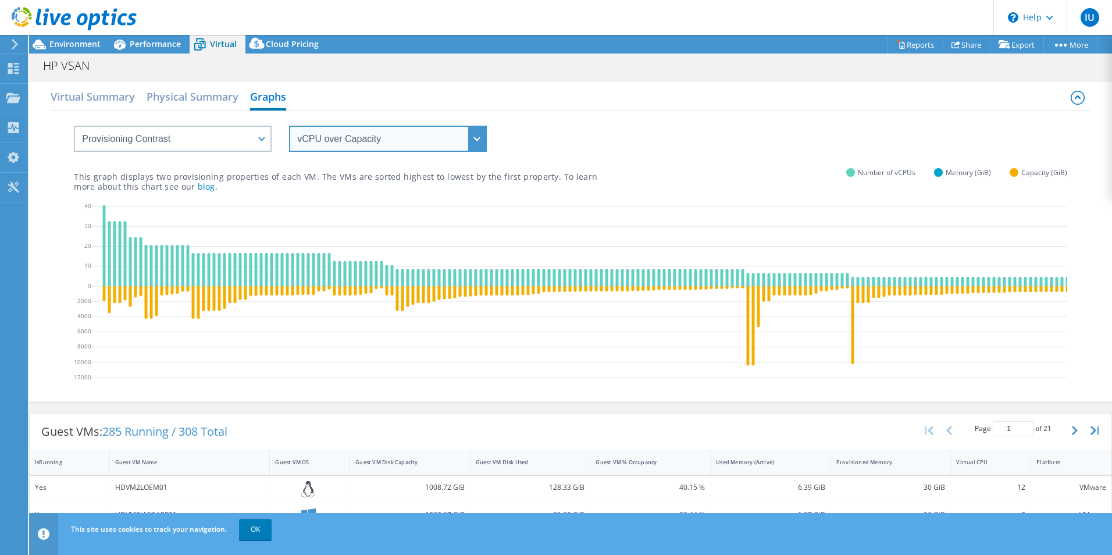
click at [465, 134] on select "vCPU over Memory vCPU over Capacity Memory over vCPU Memory over Capacity Capac…" at bounding box center [388, 139] width 198 height 26
select select "Memory over Capacity"
click at [289, 126] on select "vCPU over Memory vCPU over Capacity Memory over vCPU Memory over Capacity Capac…" at bounding box center [388, 139] width 198 height 26
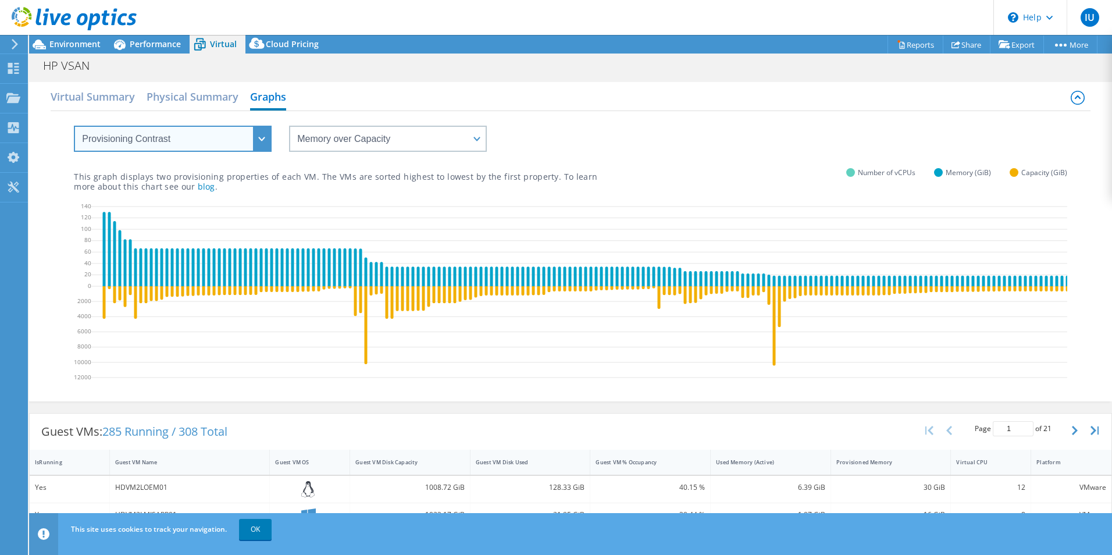
click at [249, 140] on select "VM Resource Distribution Provisioning Contrast Over Provisioning" at bounding box center [173, 139] width 198 height 26
select select "VM Resource Distribution"
click at [74, 126] on select "VM Resource Distribution Provisioning Contrast Over Provisioning" at bounding box center [173, 139] width 198 height 26
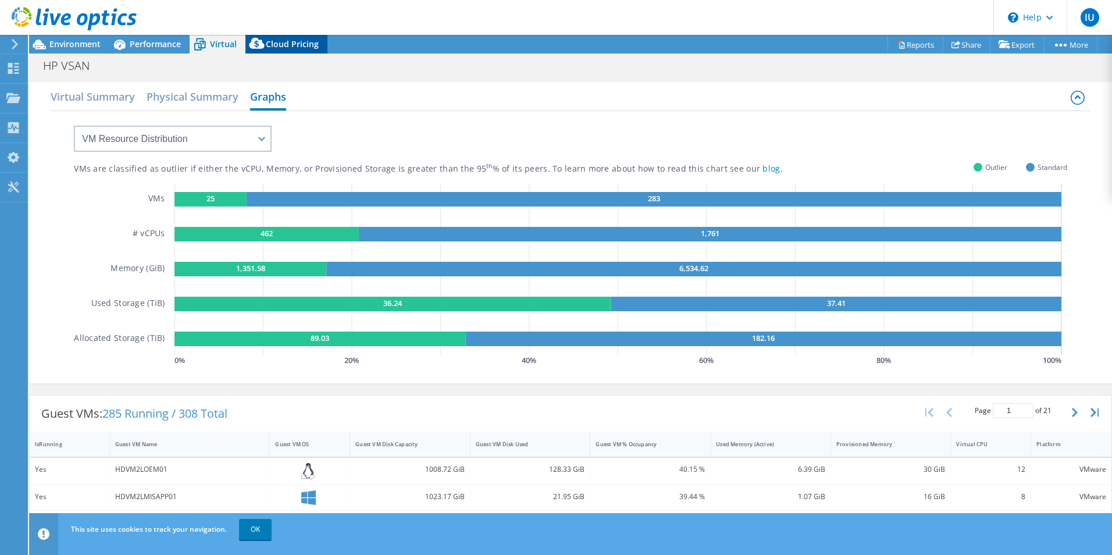
click at [299, 41] on span "Cloud Pricing" at bounding box center [292, 43] width 53 height 11
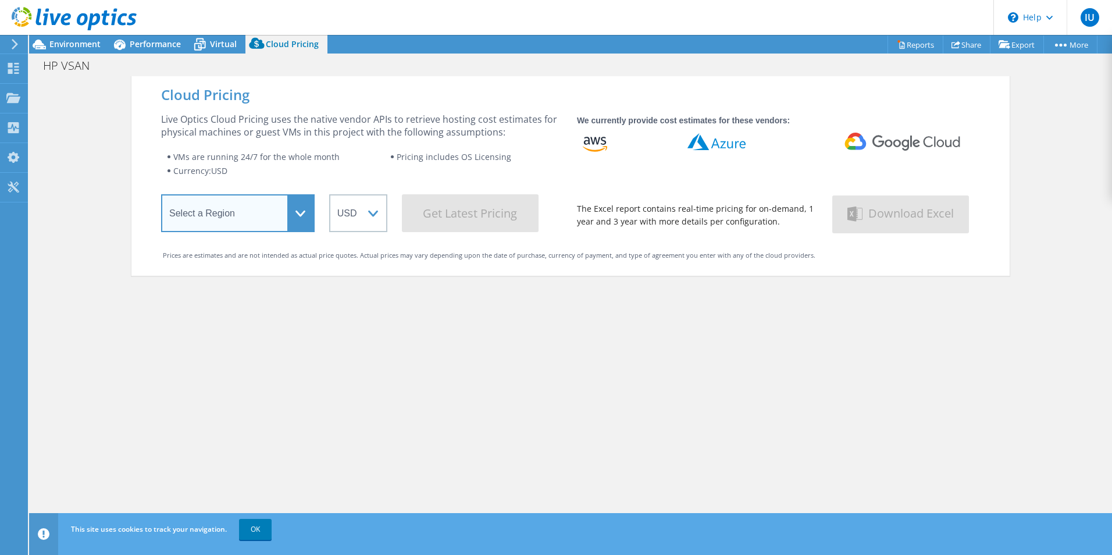
click at [287, 209] on select "Select a Region Asia Pacific (Hong Kong) Asia Pacific (Mumbai) Asia Pacific (Se…" at bounding box center [237, 213] width 153 height 38
select select "Singapore"
click at [161, 197] on select "Select a Region Asia Pacific (Hong Kong) Asia Pacific (Mumbai) Asia Pacific (Se…" at bounding box center [237, 213] width 153 height 38
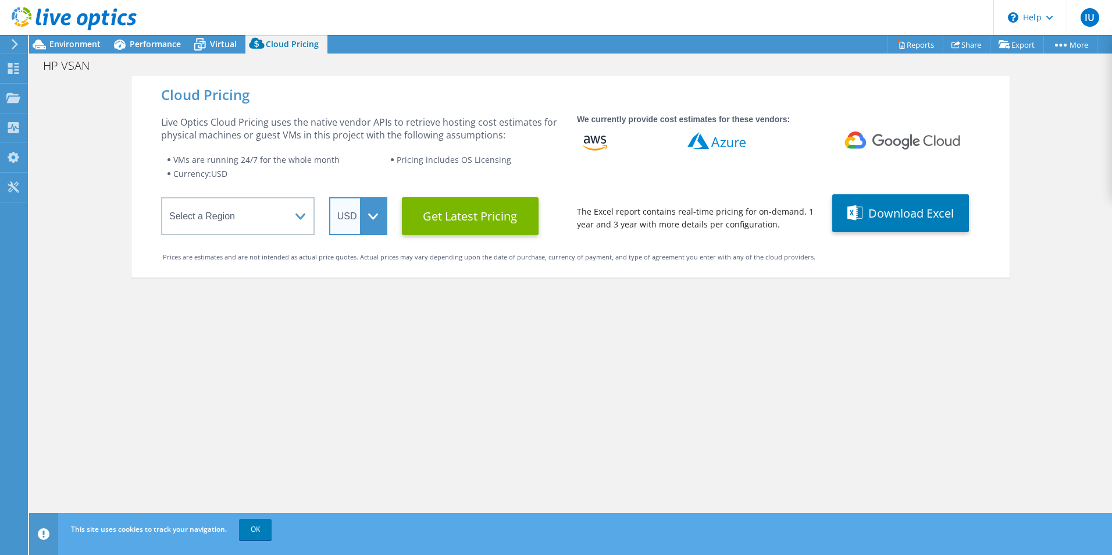
click at [370, 228] on select "ARS AUD BRL CAD CHF CLP CNY DKK EUR GBP HKD HUF INR JPY MXN MYR NOK NZD PEN SEK…" at bounding box center [358, 216] width 58 height 38
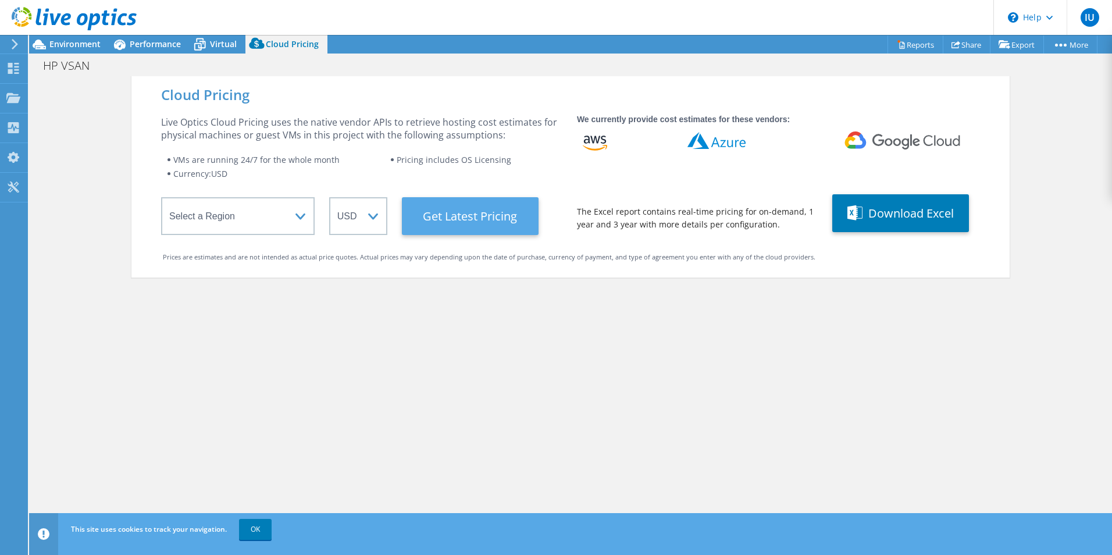
click at [476, 226] on Latest "Get Latest Pricing" at bounding box center [470, 216] width 137 height 38
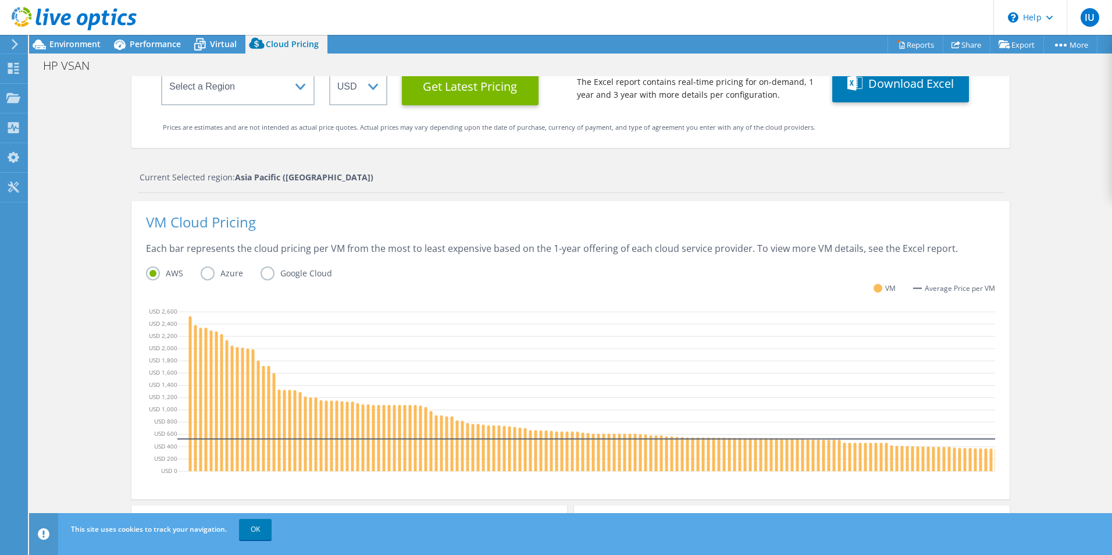
scroll to position [329, 0]
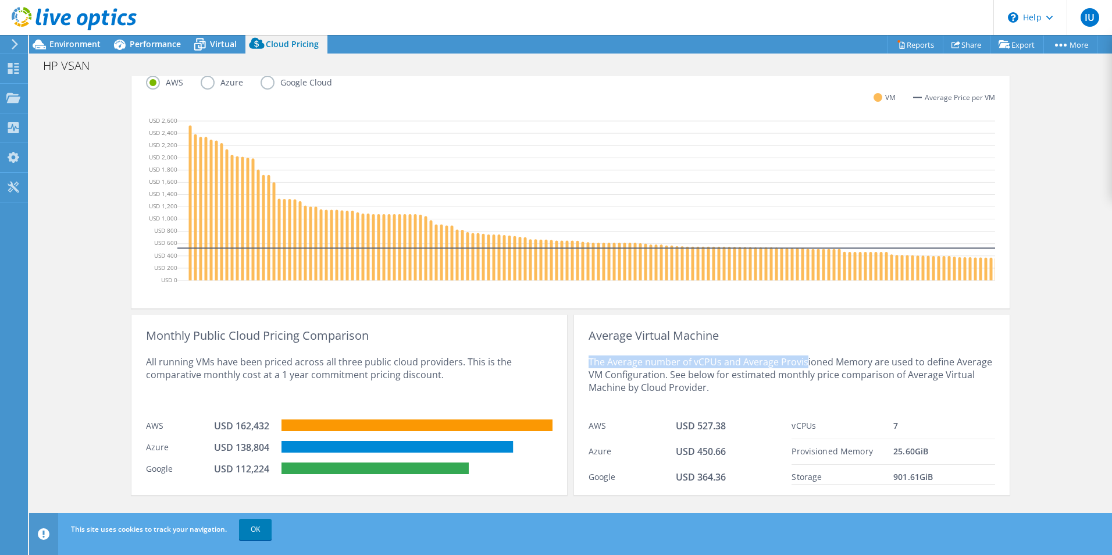
drag, startPoint x: 583, startPoint y: 361, endPoint x: 802, endPoint y: 361, distance: 219.2
click at [802, 361] on div "Average Virtual Machine The Average number of vCPUs and Average Provisioned Mem…" at bounding box center [791, 405] width 435 height 180
click at [187, 435] on div "Azure USD 138,804" at bounding box center [349, 446] width 406 height 22
drag, startPoint x: 211, startPoint y: 425, endPoint x: 269, endPoint y: 425, distance: 58.1
click at [269, 425] on div "USD 162,432" at bounding box center [248, 427] width 68 height 16
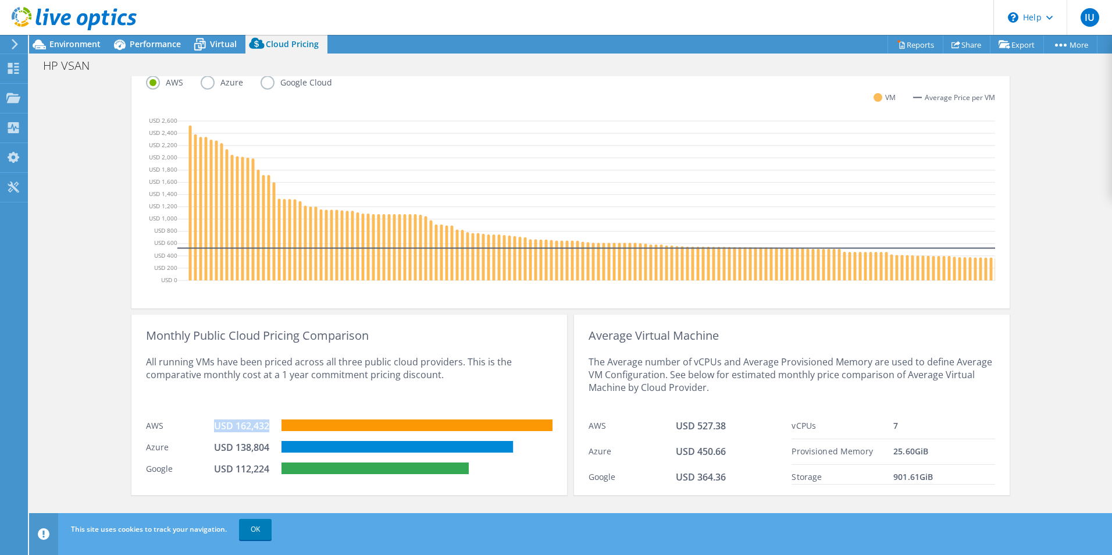
drag, startPoint x: 269, startPoint y: 425, endPoint x: 256, endPoint y: 425, distance: 12.8
click at [17, 66] on use at bounding box center [13, 68] width 11 height 11
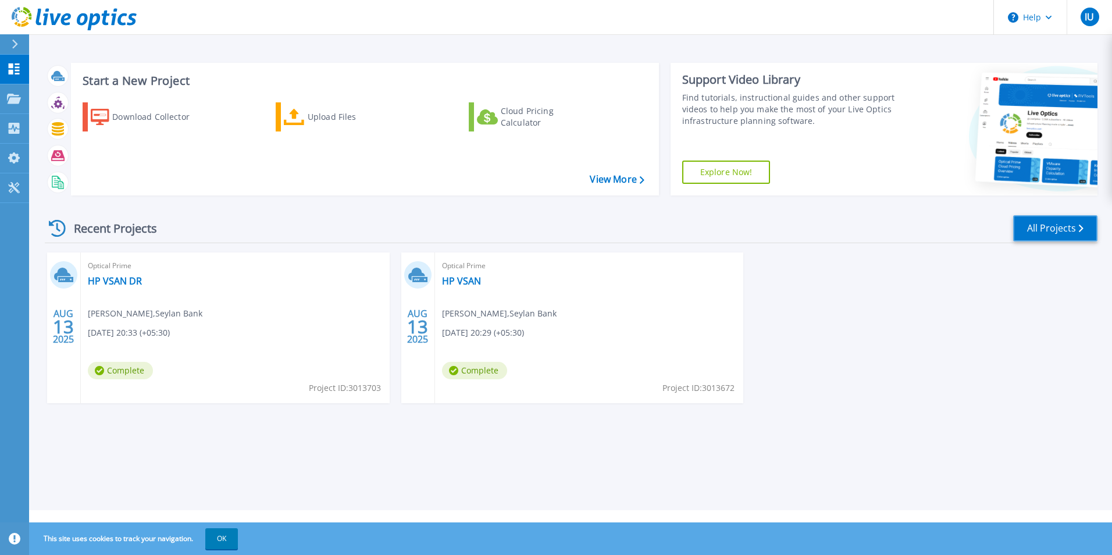
click at [1056, 224] on link "All Projects" at bounding box center [1055, 228] width 84 height 26
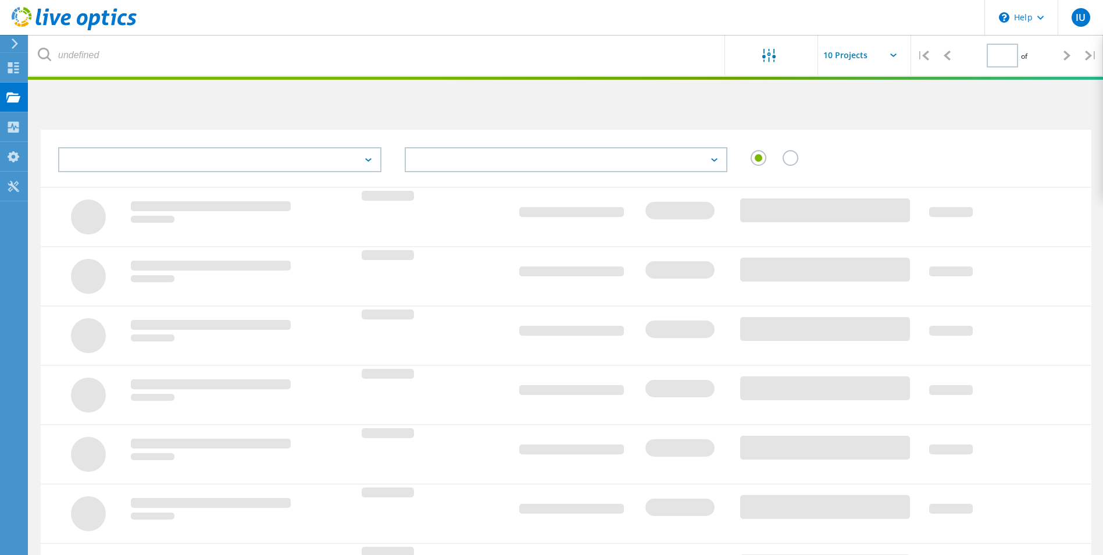
type input "1"
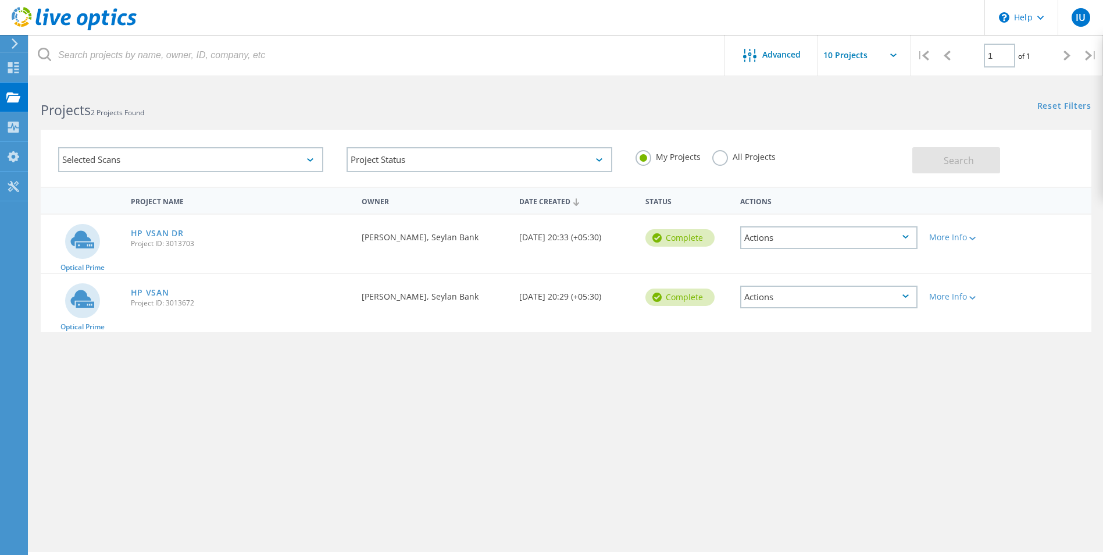
click at [913, 238] on div "Actions" at bounding box center [828, 237] width 177 height 23
click at [1033, 218] on div "Optical Prime HP VSAN DR Project ID: 3013703 Requested By irusha Udanga, Seylan…" at bounding box center [566, 244] width 1051 height 58
click at [972, 239] on icon at bounding box center [972, 238] width 6 height 3
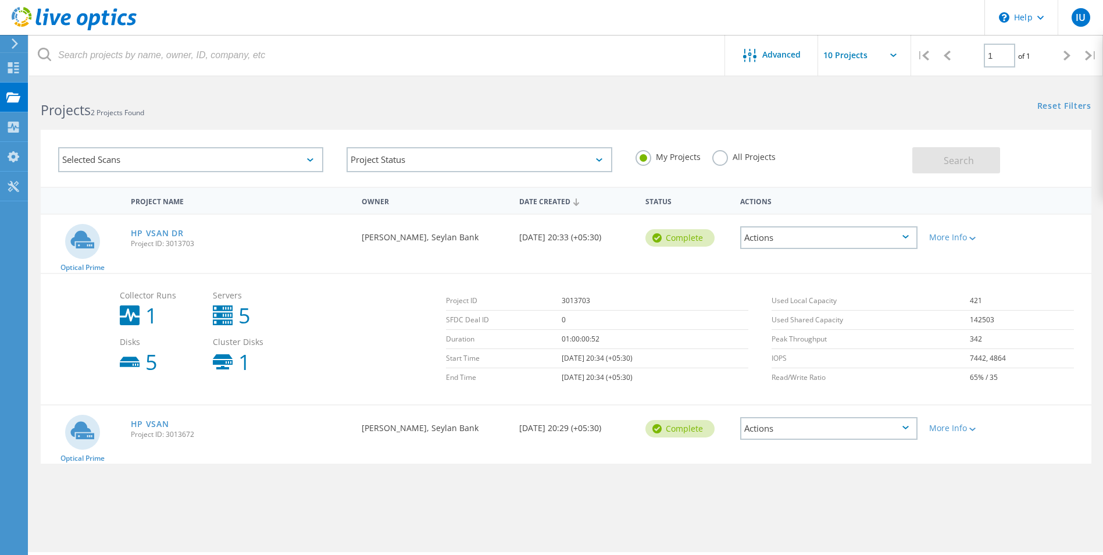
click at [913, 241] on div "Actions" at bounding box center [828, 237] width 177 height 23
click at [856, 243] on div "Share" at bounding box center [828, 247] width 175 height 18
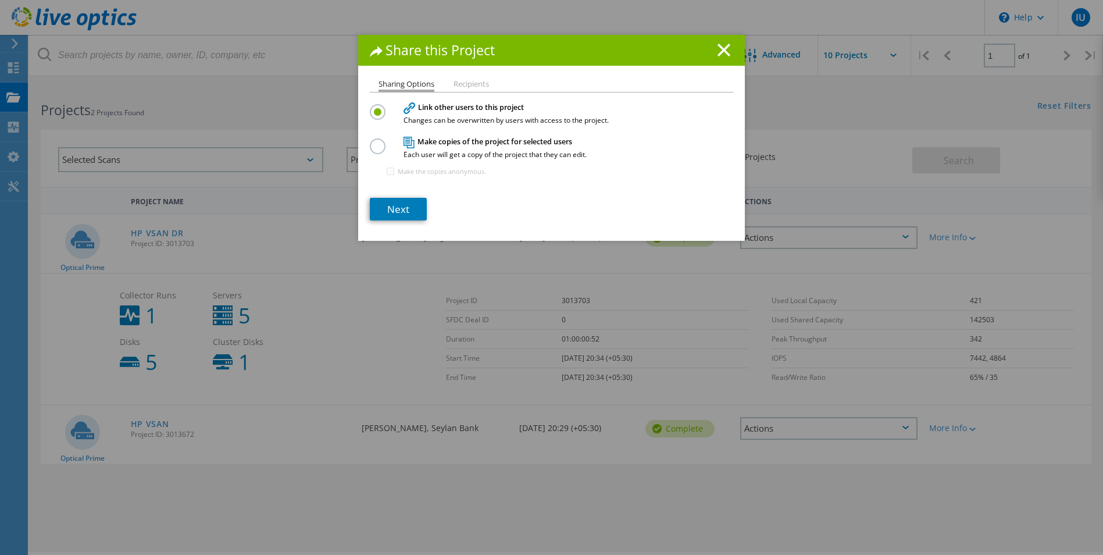
click at [370, 141] on label at bounding box center [380, 139] width 20 height 3
click at [0, 0] on input "radio" at bounding box center [0, 0] width 0 height 0
click at [453, 83] on li "Recipients" at bounding box center [470, 84] width 35 height 9
click at [387, 174] on input "Make the copies anonymous." at bounding box center [391, 171] width 8 height 8
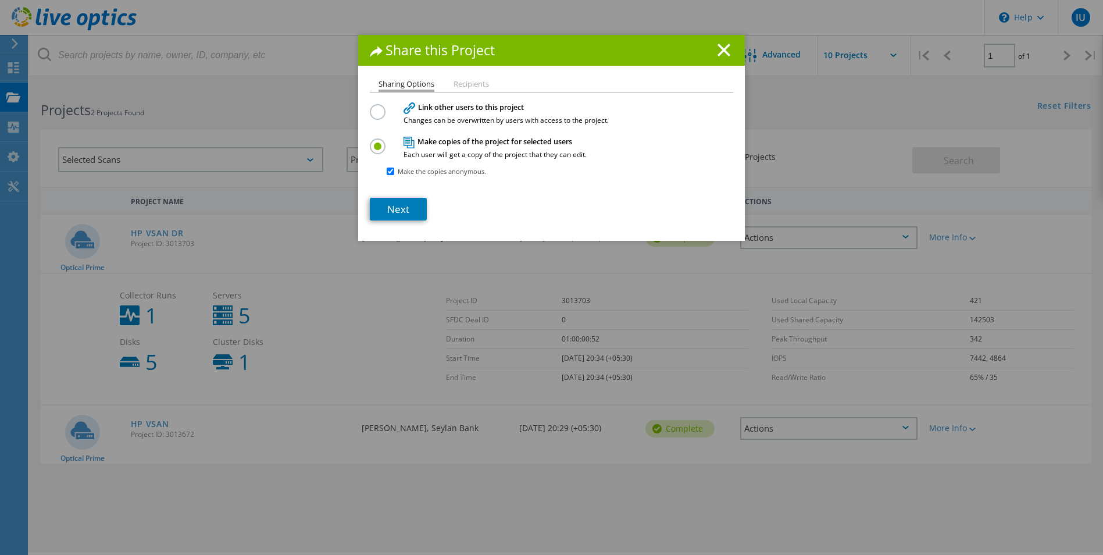
checkbox input "false"
click at [404, 208] on link "Next" at bounding box center [398, 209] width 57 height 23
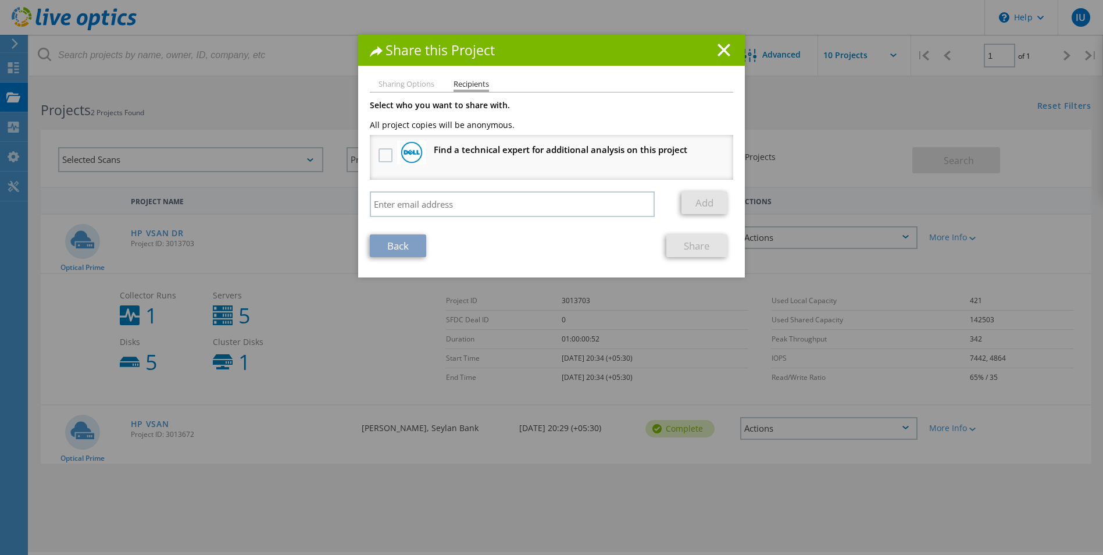
click at [416, 88] on li "Sharing Options" at bounding box center [406, 84] width 56 height 9
click at [717, 51] on icon at bounding box center [723, 50] width 13 height 13
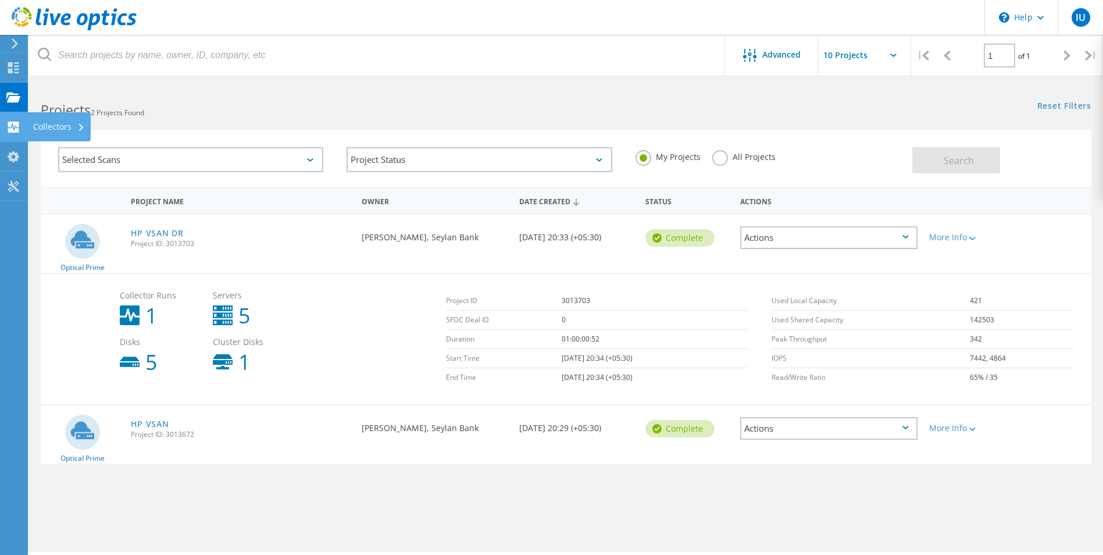
click at [81, 131] on use at bounding box center [80, 128] width 5 height 8
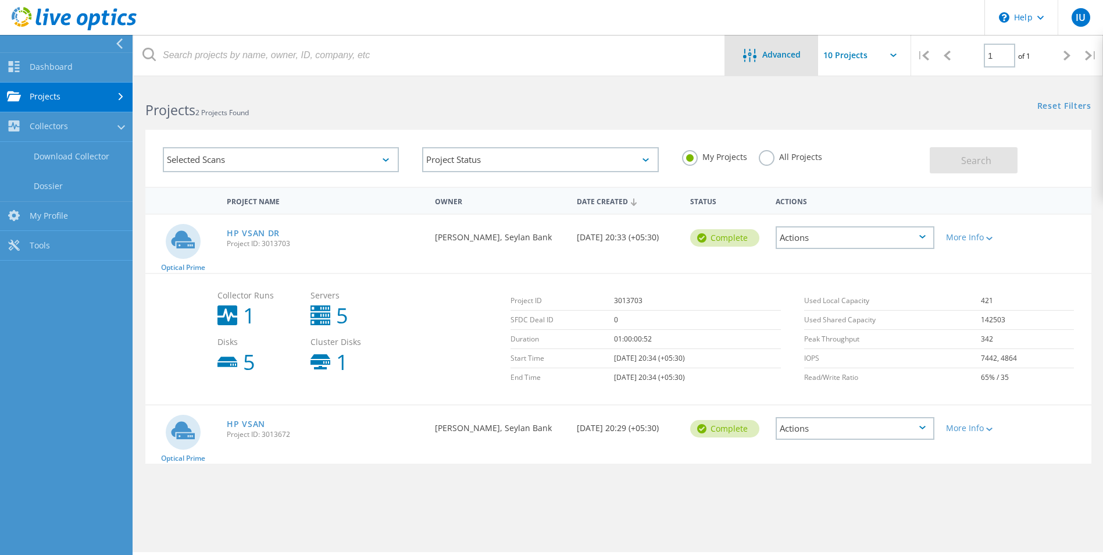
click at [785, 63] on div "Advanced" at bounding box center [771, 56] width 93 height 15
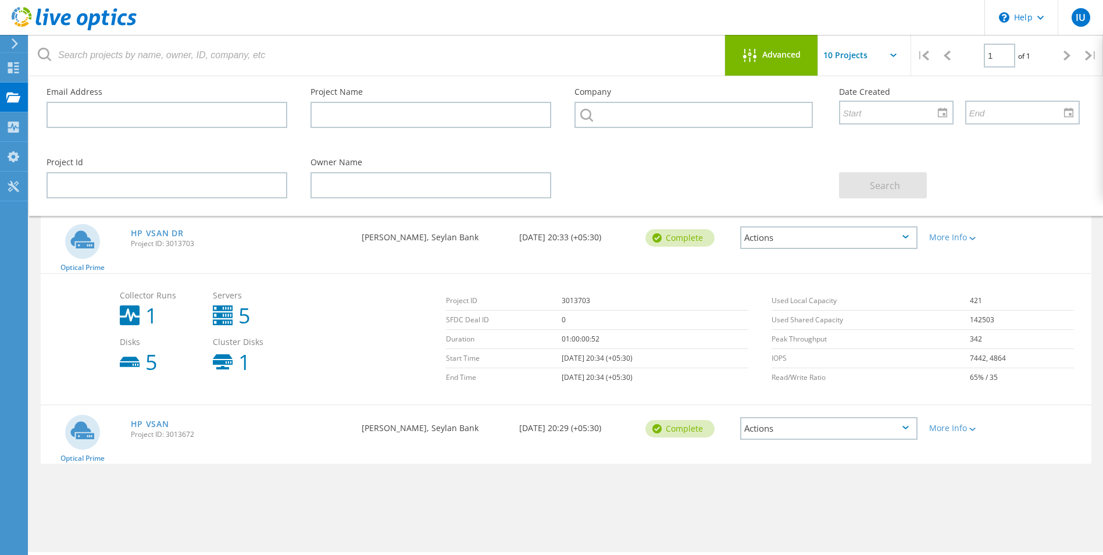
click at [784, 64] on div "Advanced" at bounding box center [771, 55] width 93 height 41
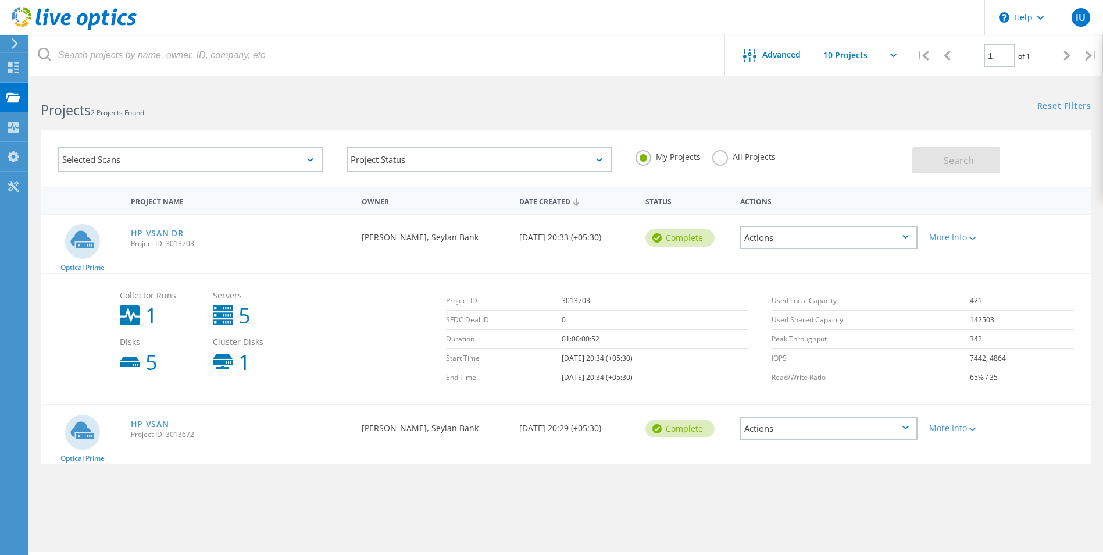
click at [970, 429] on div at bounding box center [971, 428] width 9 height 7
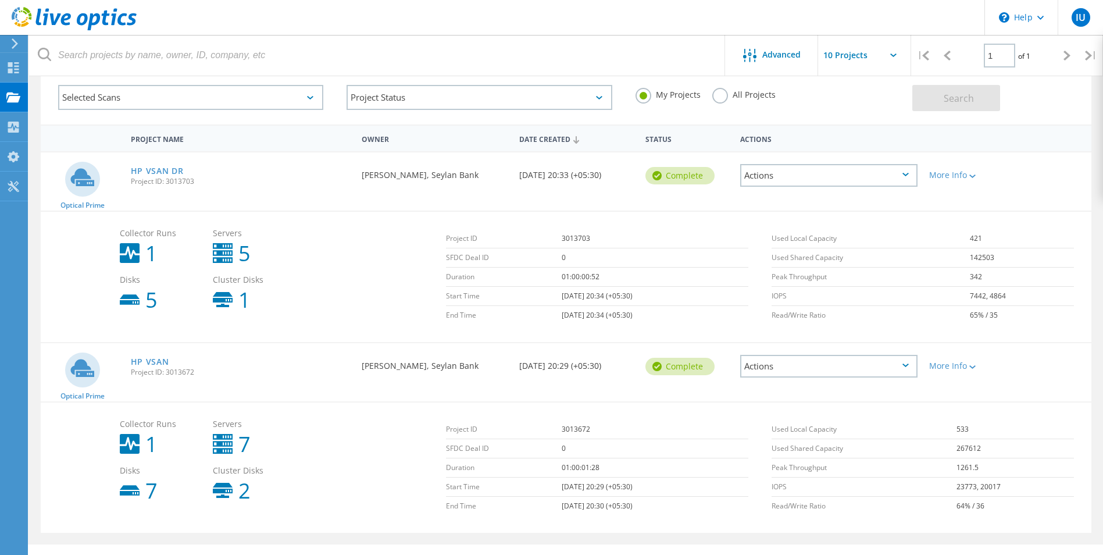
scroll to position [87, 0]
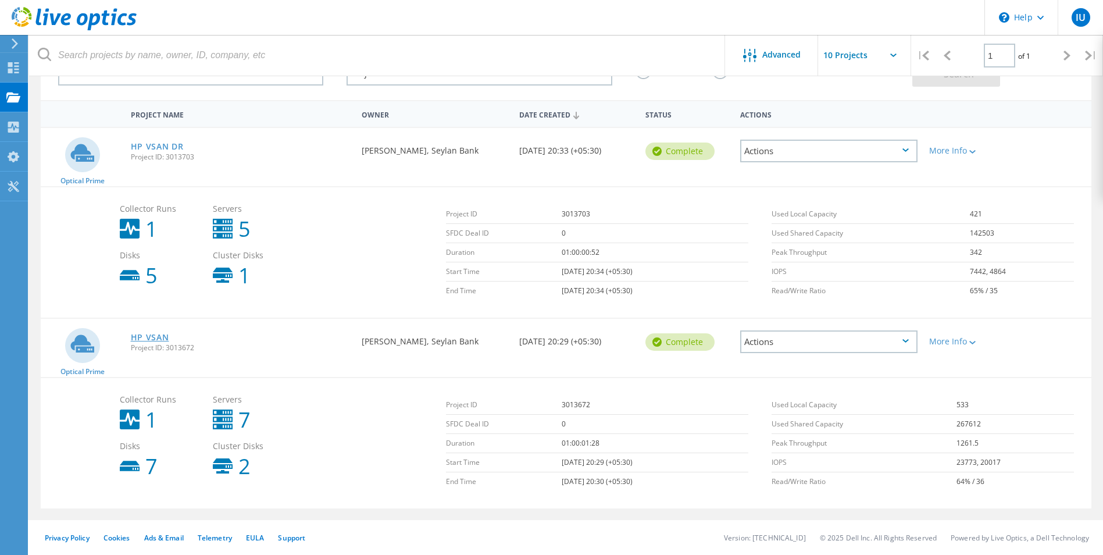
click at [163, 335] on link "HP VSAN" at bounding box center [150, 337] width 38 height 8
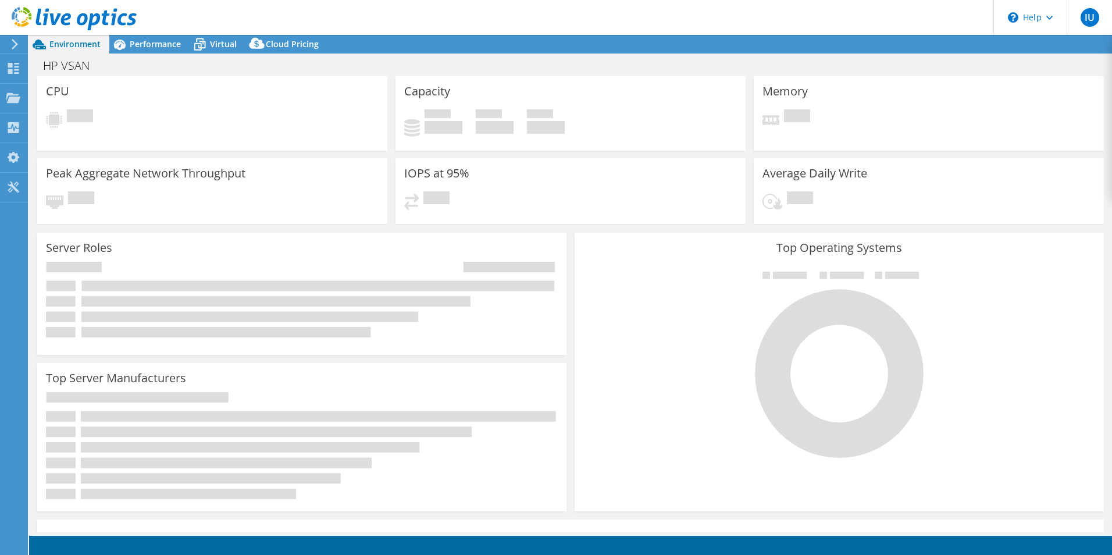
select select "Singapore"
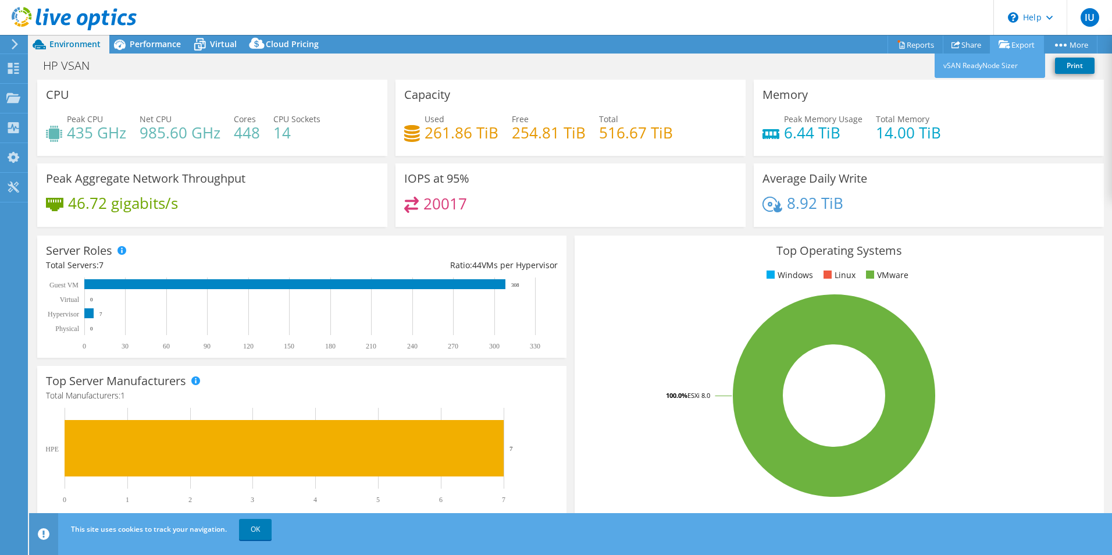
click at [1015, 47] on link "Export" at bounding box center [1017, 44] width 54 height 18
click at [981, 60] on link "vSAN ReadyNode Sizer" at bounding box center [989, 65] width 110 height 24
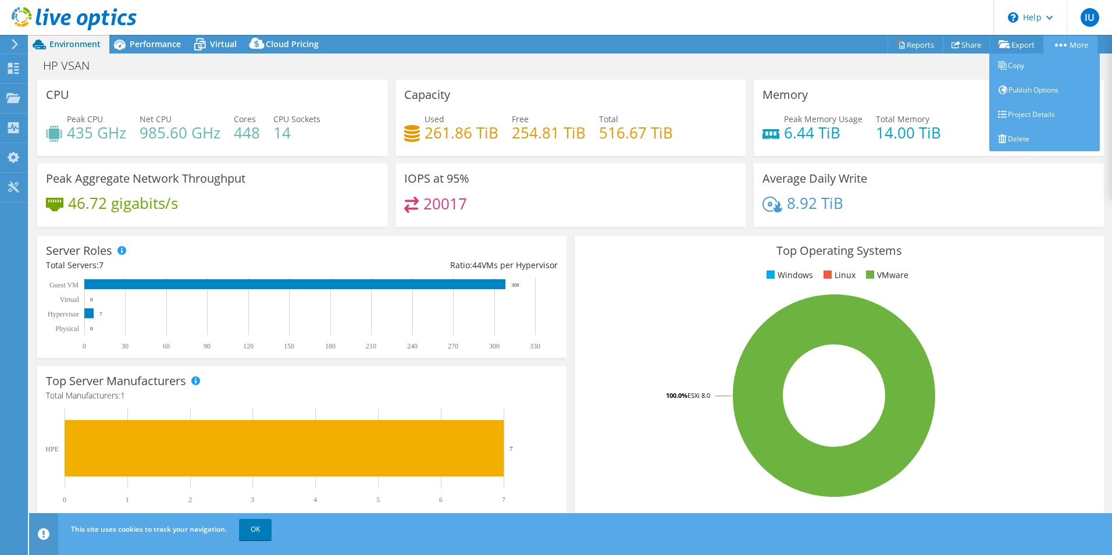
click at [1073, 45] on link "More" at bounding box center [1070, 44] width 54 height 18
